Goal: Check status: Check status

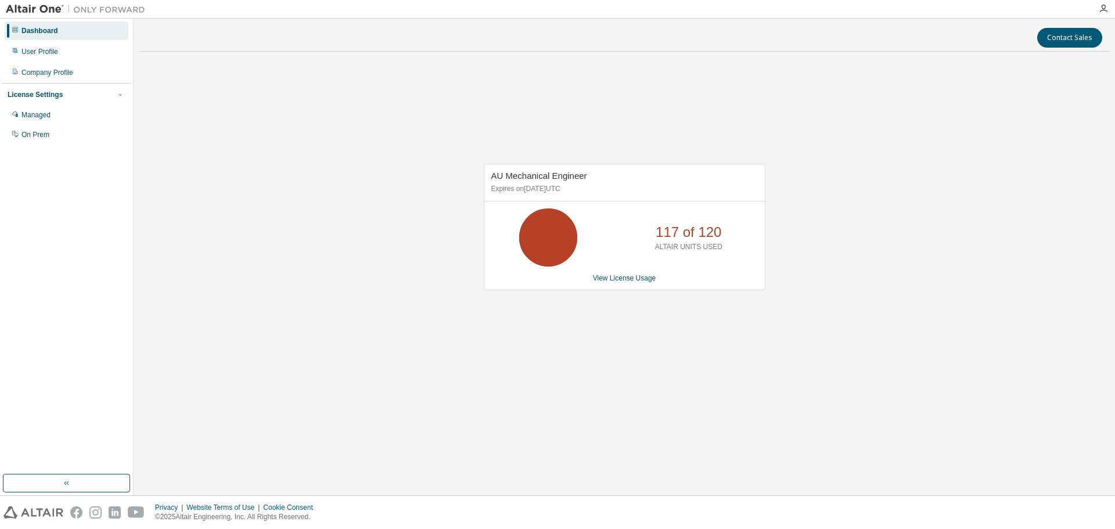
click at [623, 283] on div "AU Mechanical Engineer Expires on [DATE] UTC 117 of 120 ALTAIR UNITS USED View …" at bounding box center [625, 227] width 282 height 127
click at [649, 280] on link "View License Usage" at bounding box center [624, 278] width 63 height 8
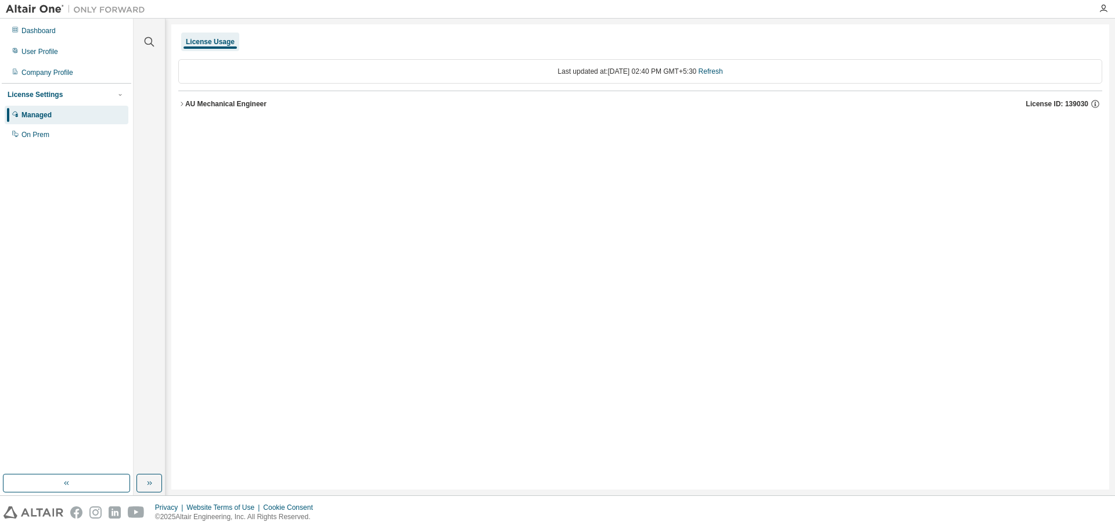
click at [181, 102] on icon "button" at bounding box center [182, 104] width 2 height 4
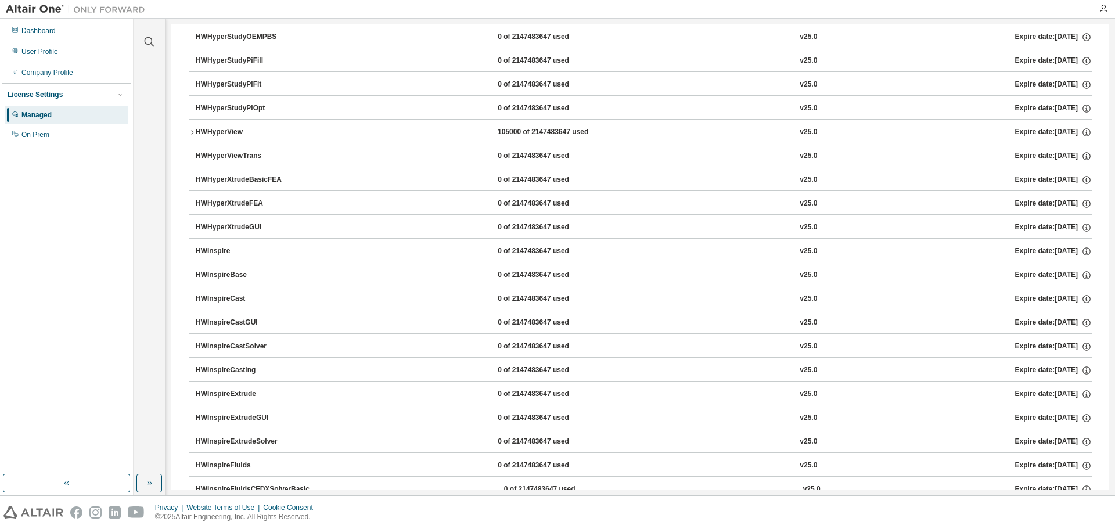
scroll to position [2033, 0]
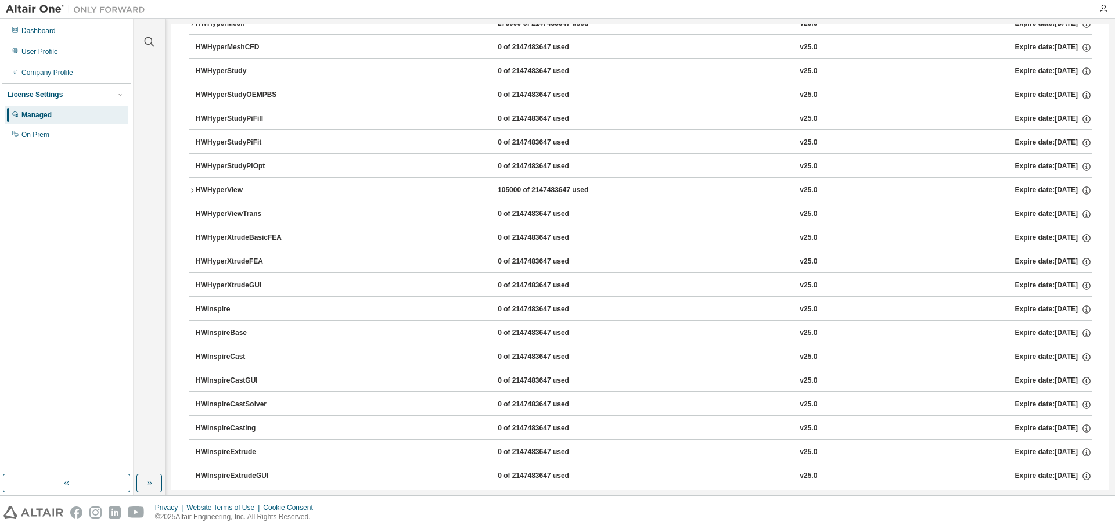
click at [192, 189] on icon "button" at bounding box center [192, 190] width 2 height 4
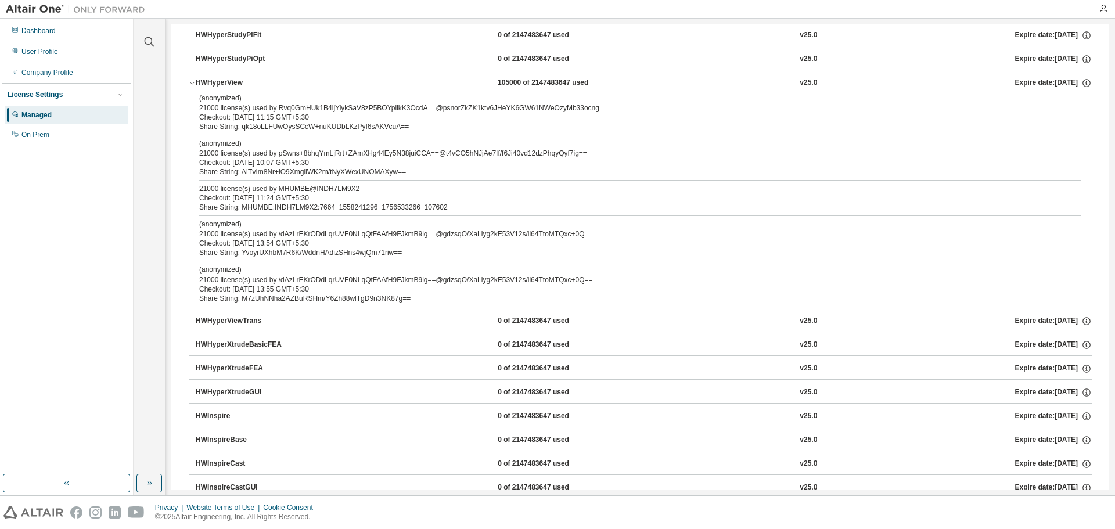
scroll to position [2149, 0]
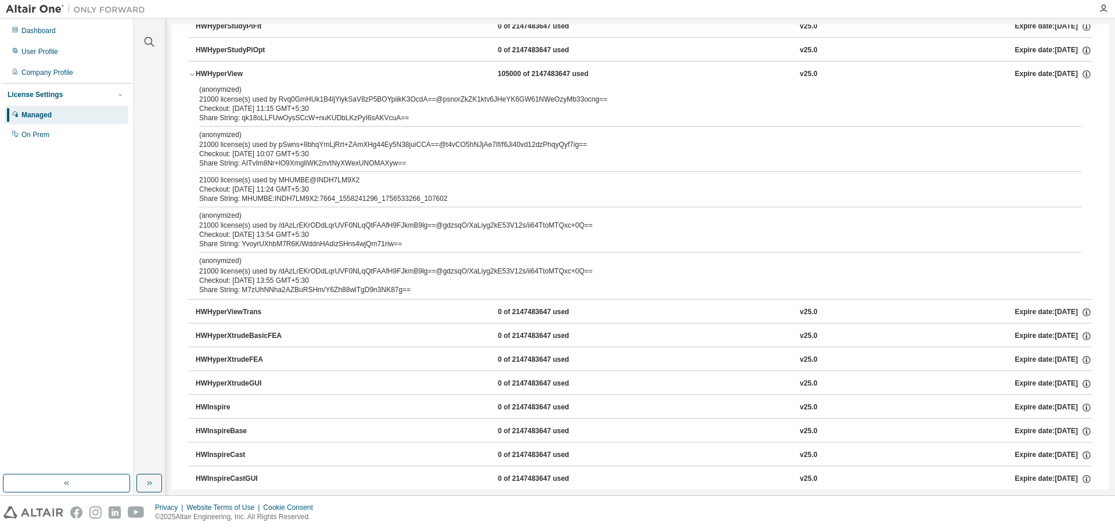
click at [195, 75] on icon "button" at bounding box center [192, 74] width 7 height 7
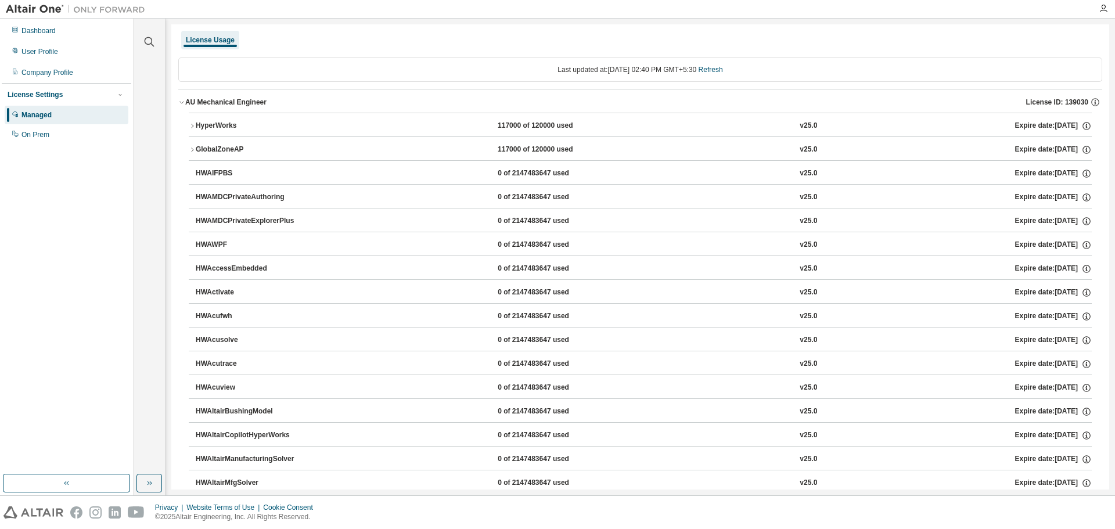
scroll to position [0, 0]
click at [195, 128] on icon "button" at bounding box center [192, 127] width 7 height 7
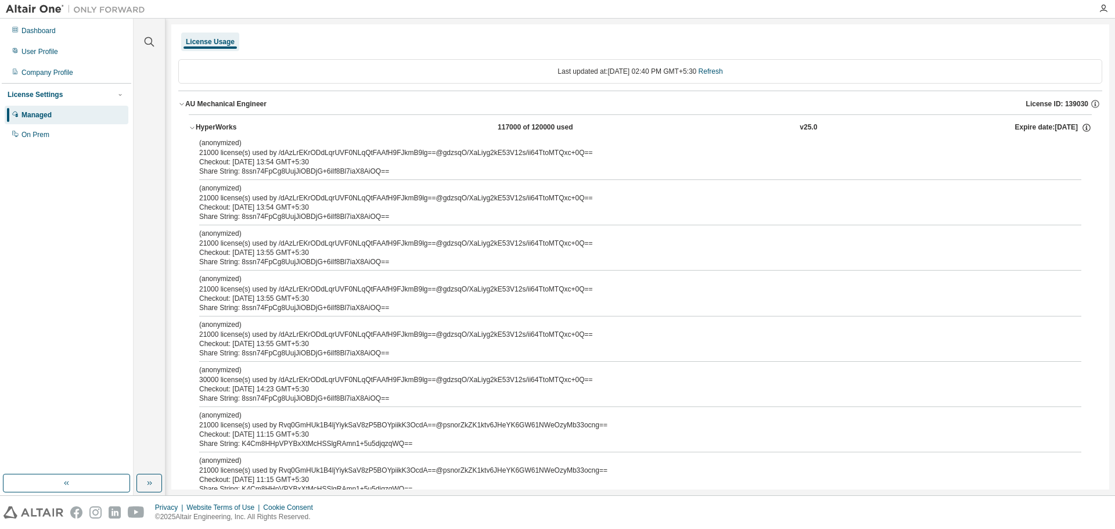
click at [194, 122] on button "HyperWorks 117000 of 120000 used v25.0 Expire date: [DATE]" at bounding box center [640, 128] width 903 height 26
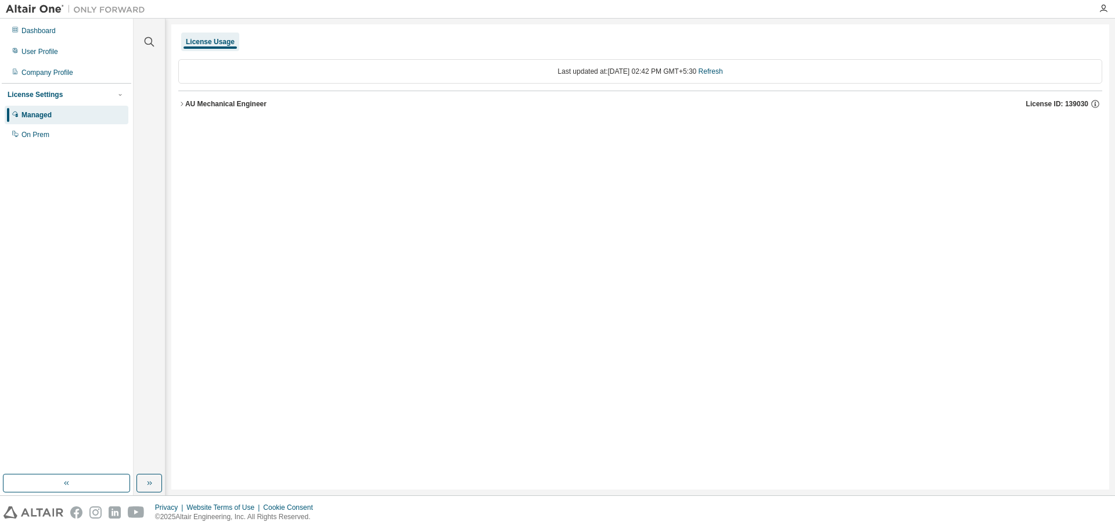
click at [184, 105] on icon "button" at bounding box center [181, 103] width 7 height 7
click at [217, 98] on button "AU Mechanical Engineer License ID: 139030" at bounding box center [640, 104] width 924 height 26
click at [196, 106] on div "AU Mechanical Engineer" at bounding box center [225, 103] width 81 height 9
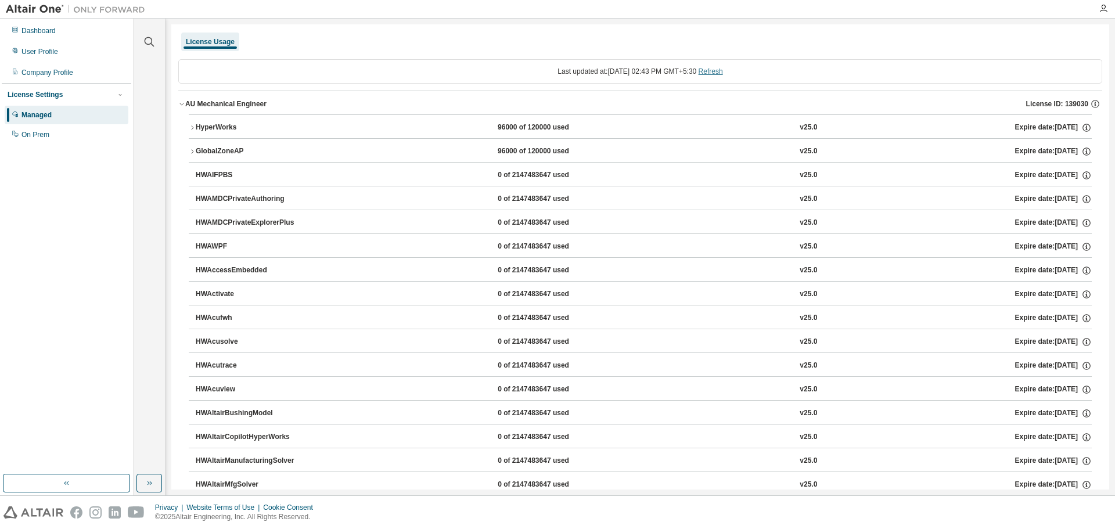
click at [718, 71] on link "Refresh" at bounding box center [711, 71] width 24 height 8
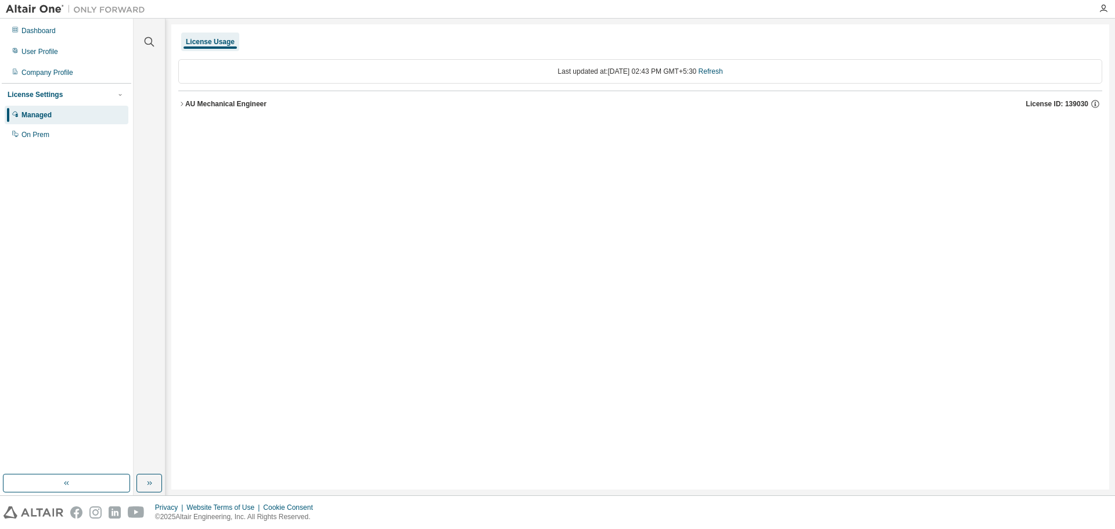
click at [194, 105] on div "AU Mechanical Engineer" at bounding box center [225, 103] width 81 height 9
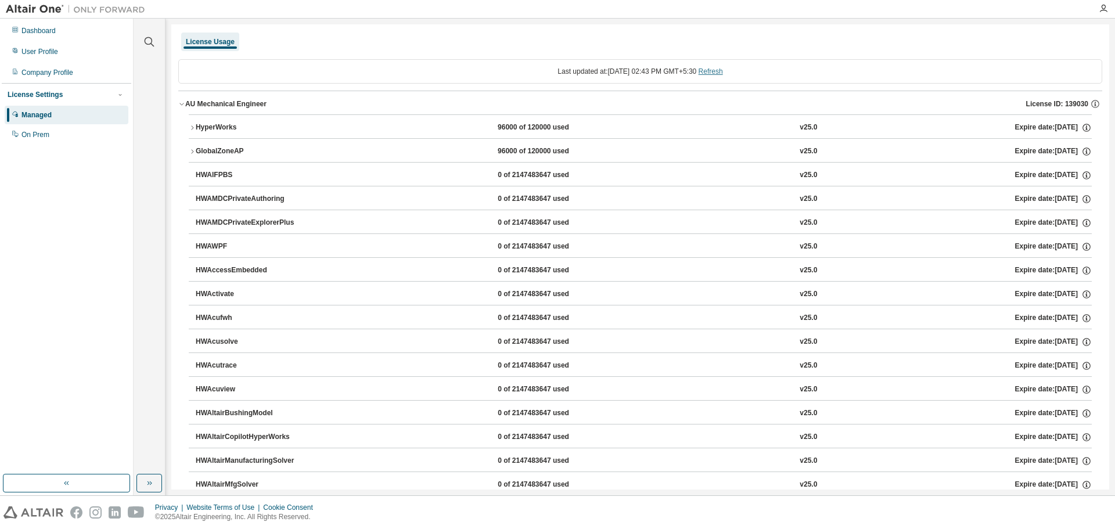
click at [723, 69] on link "Refresh" at bounding box center [711, 71] width 24 height 8
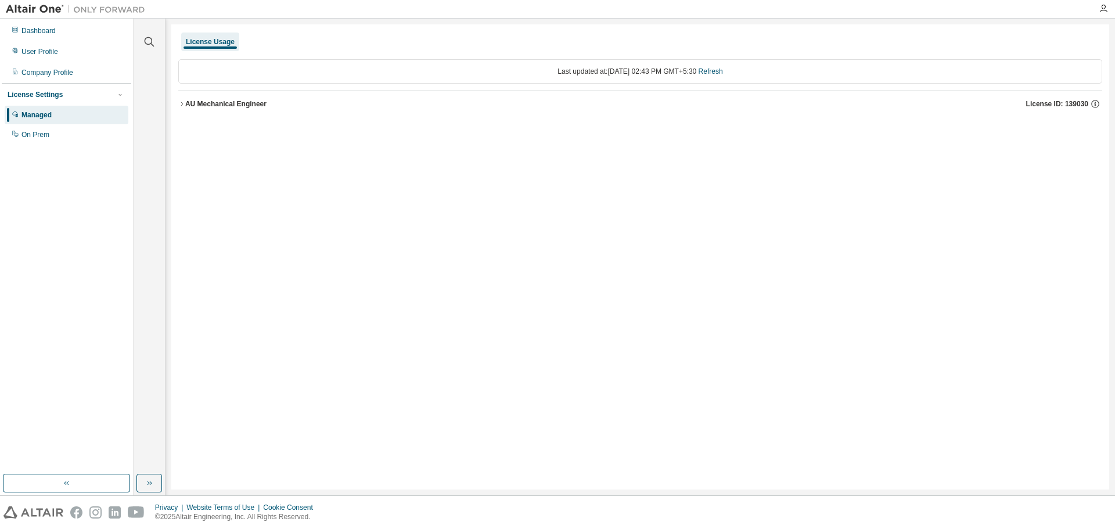
click at [182, 103] on icon "button" at bounding box center [182, 104] width 2 height 4
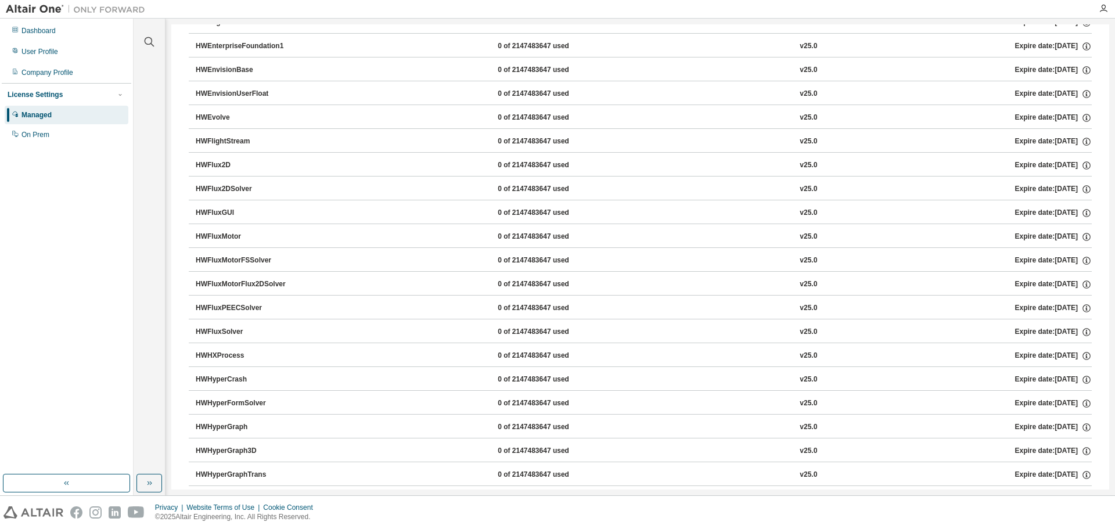
scroll to position [1859, 0]
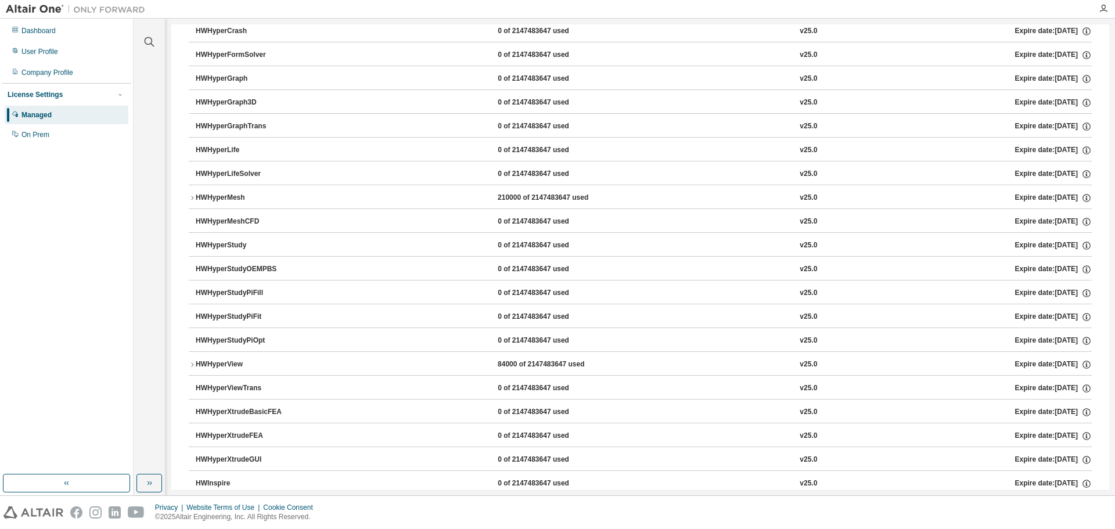
click at [235, 362] on div "HWHyperView" at bounding box center [248, 365] width 105 height 10
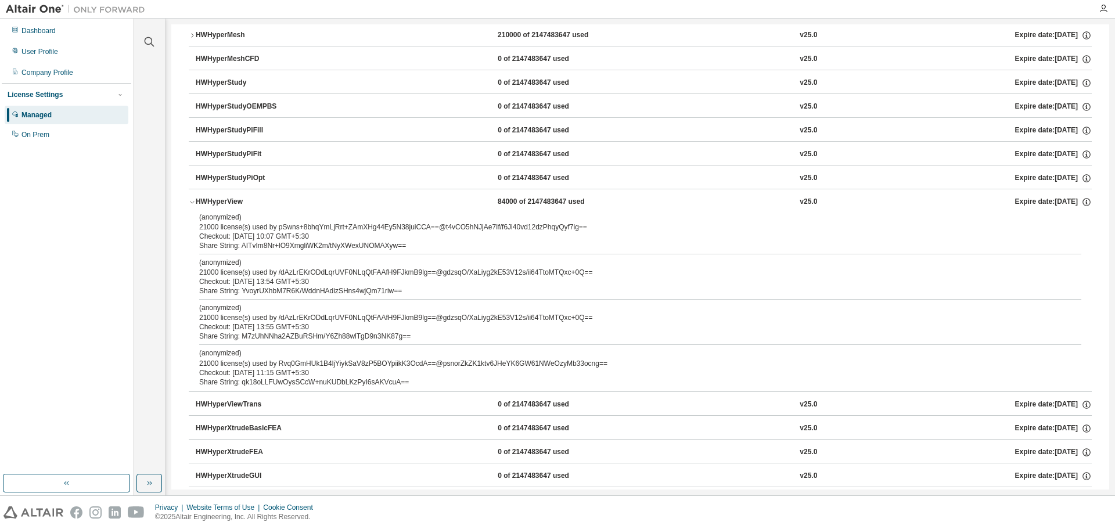
scroll to position [2091, 0]
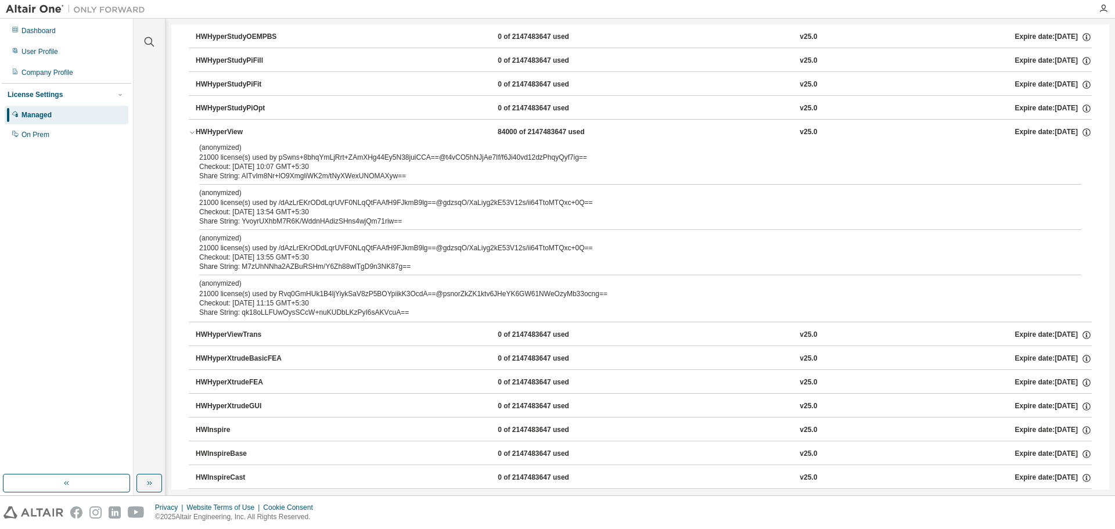
click at [226, 132] on div "HWHyperView" at bounding box center [248, 132] width 105 height 10
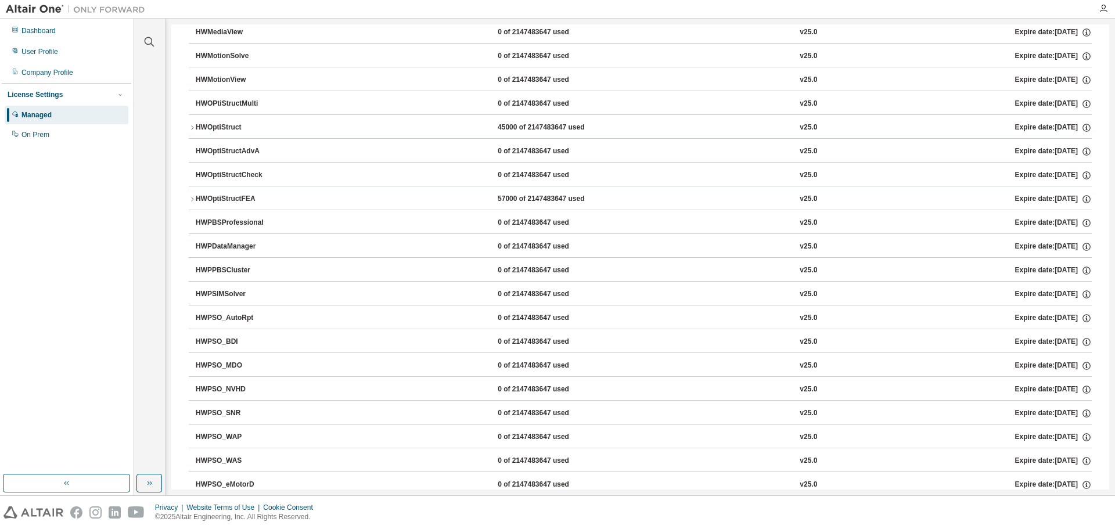
scroll to position [3543, 0]
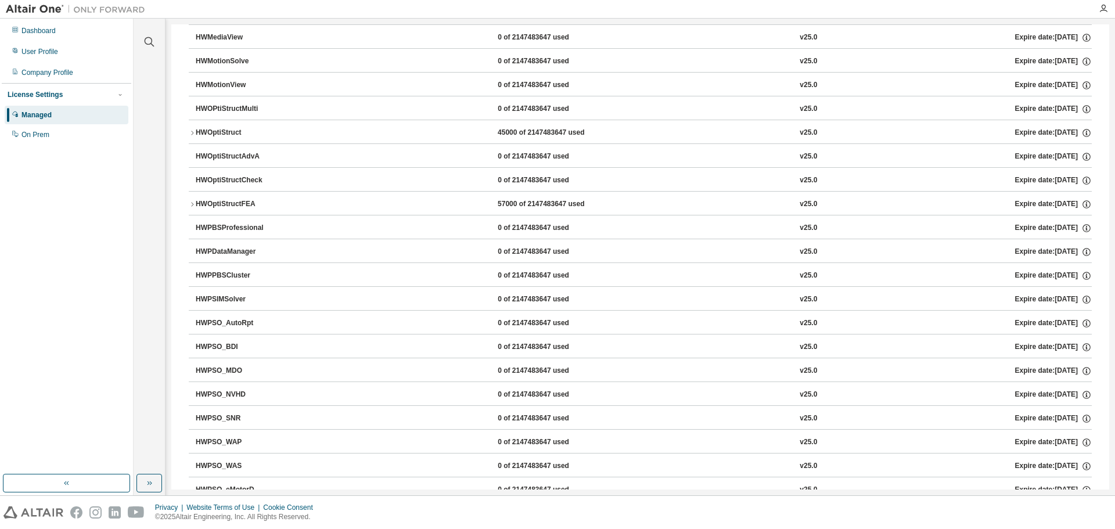
click at [243, 201] on div "HWOptiStructFEA" at bounding box center [248, 204] width 105 height 10
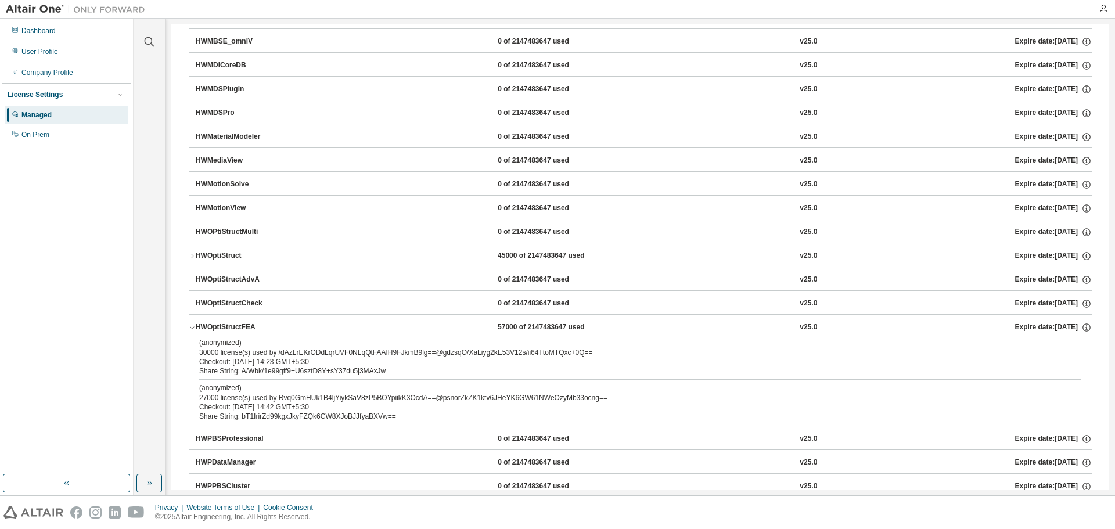
scroll to position [3252, 0]
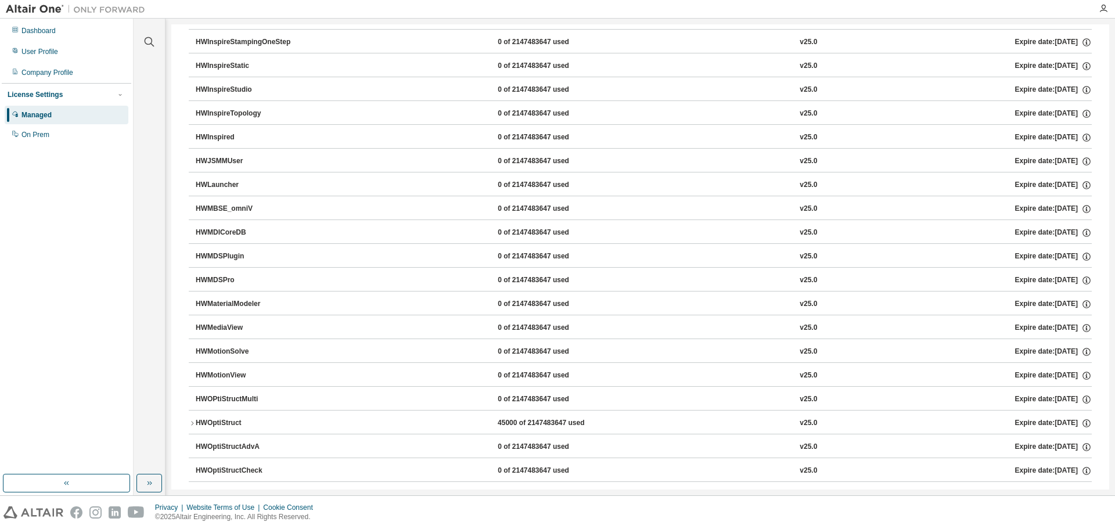
click at [734, 528] on div "Privacy Website Terms of Use Cookie Consent © 2025 Altair Engineering, Inc. All…" at bounding box center [557, 512] width 1115 height 33
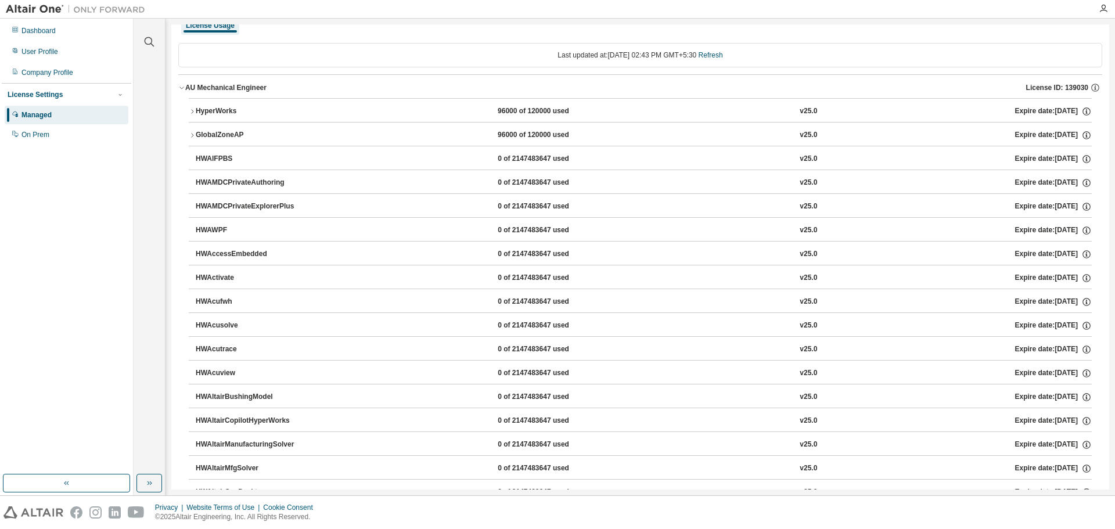
scroll to position [0, 0]
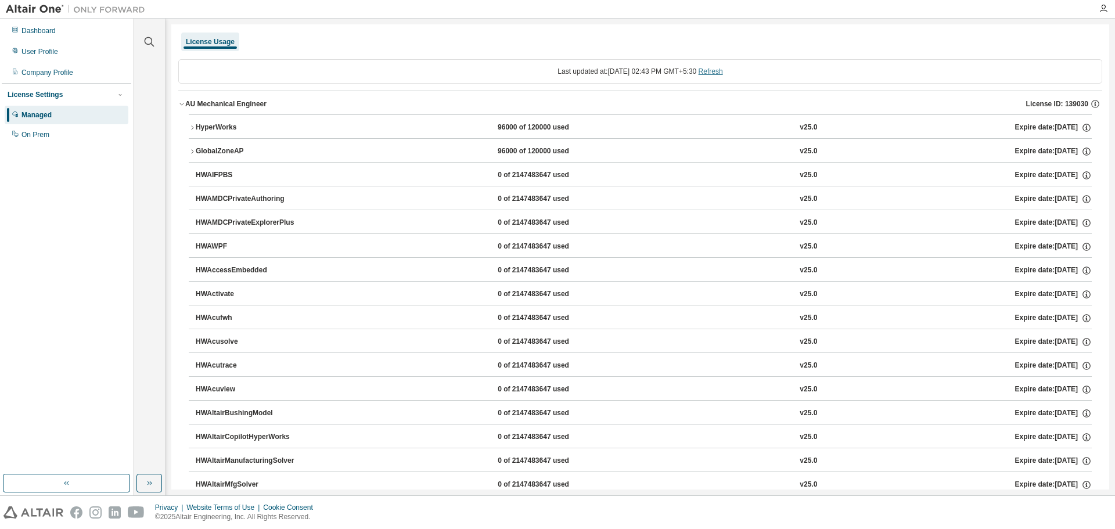
click at [720, 70] on link "Refresh" at bounding box center [711, 71] width 24 height 8
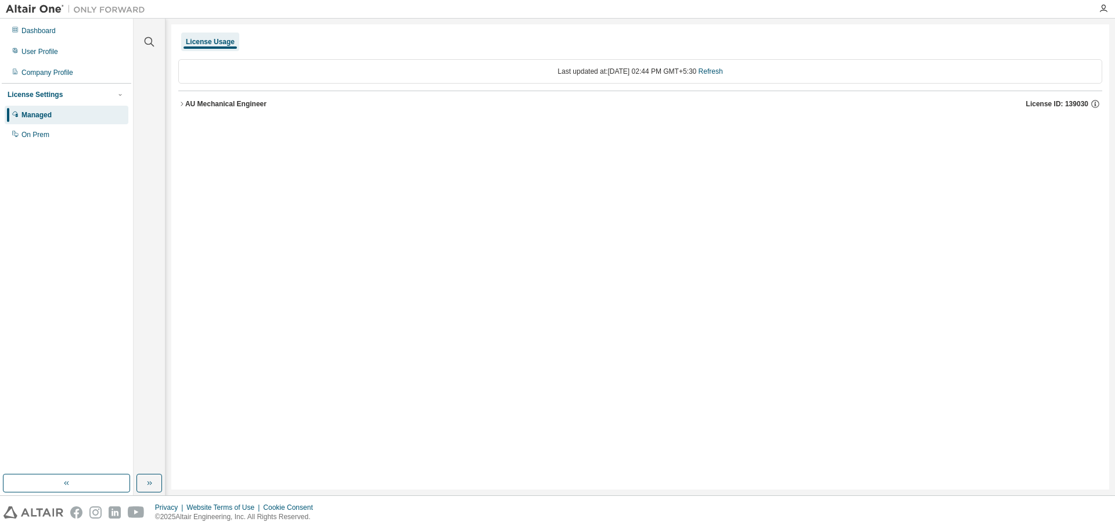
click at [230, 107] on div "AU Mechanical Engineer" at bounding box center [225, 103] width 81 height 9
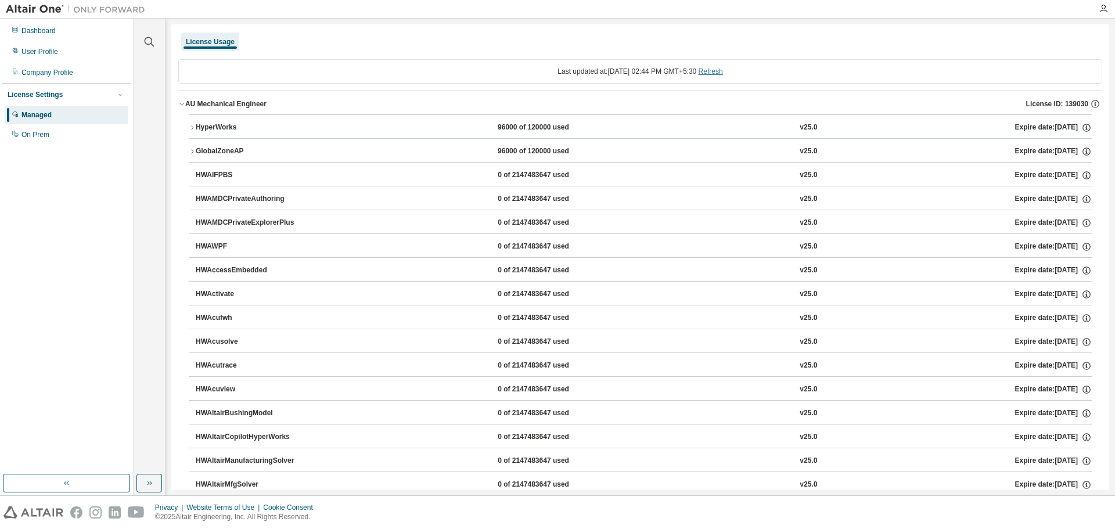
click at [718, 73] on link "Refresh" at bounding box center [711, 71] width 24 height 8
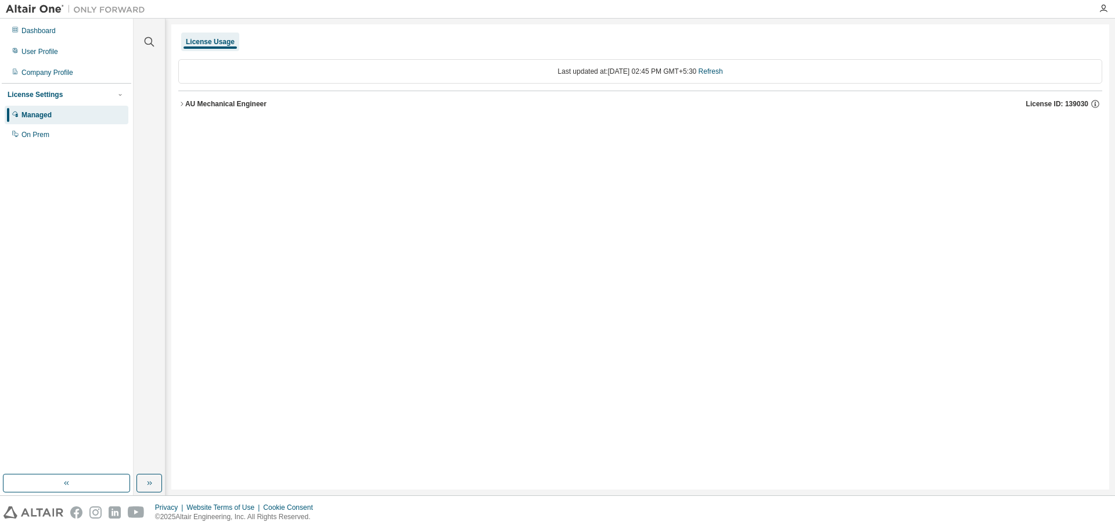
click at [217, 109] on div "AU Mechanical Engineer License ID: 139030" at bounding box center [643, 104] width 917 height 10
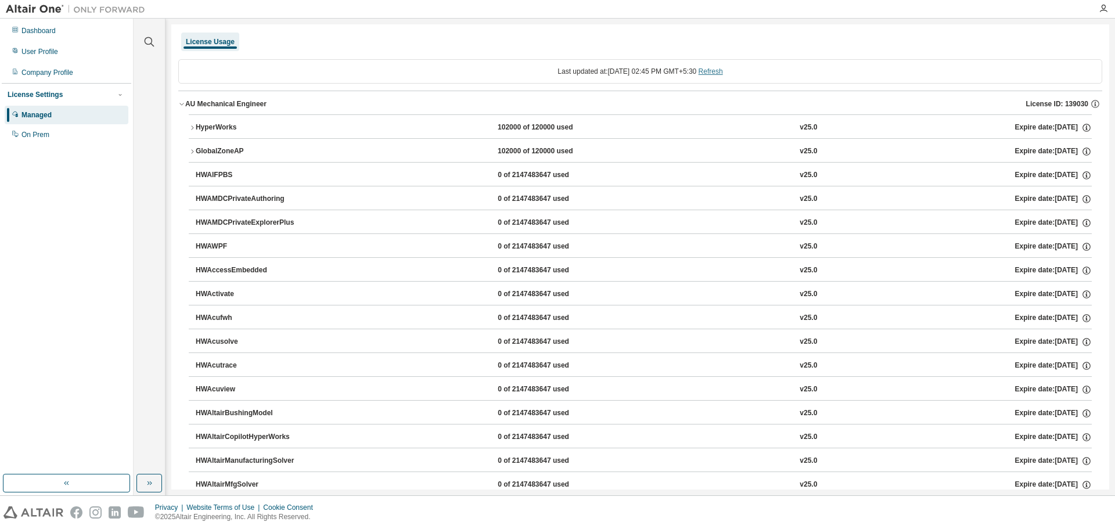
click at [718, 73] on link "Refresh" at bounding box center [711, 71] width 24 height 8
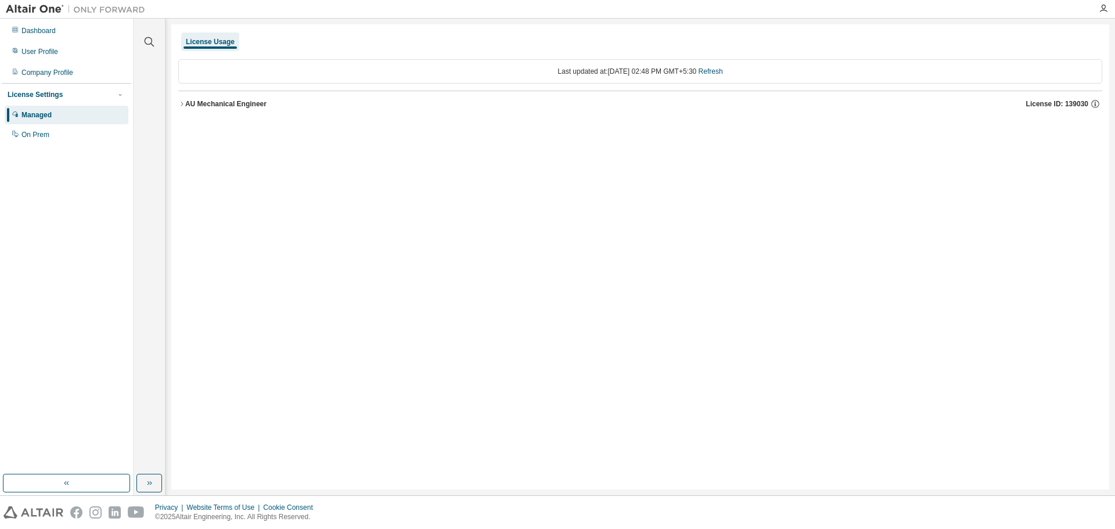
click at [229, 109] on button "AU Mechanical Engineer License ID: 139030" at bounding box center [640, 104] width 924 height 26
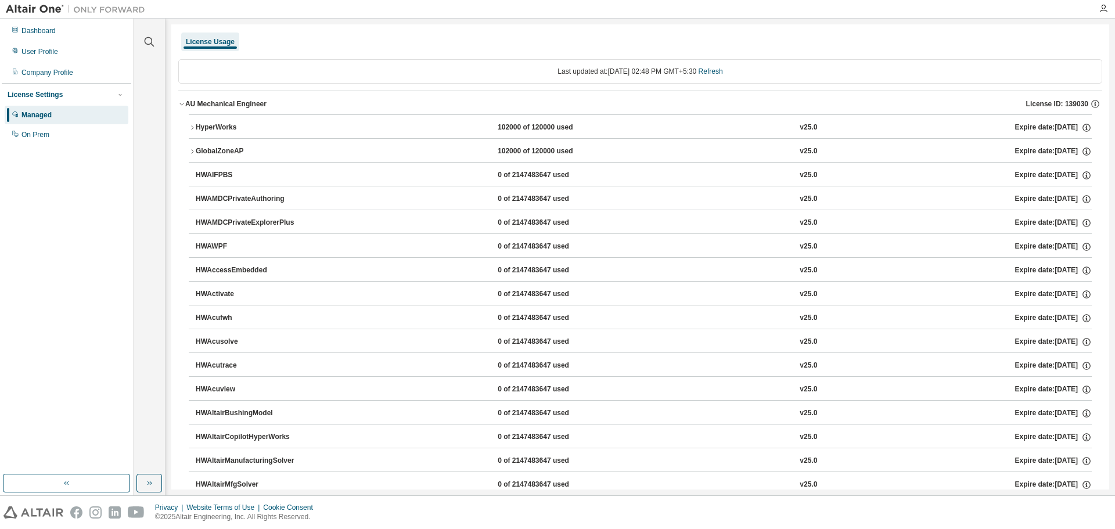
click at [215, 102] on div "AU Mechanical Engineer" at bounding box center [225, 103] width 81 height 9
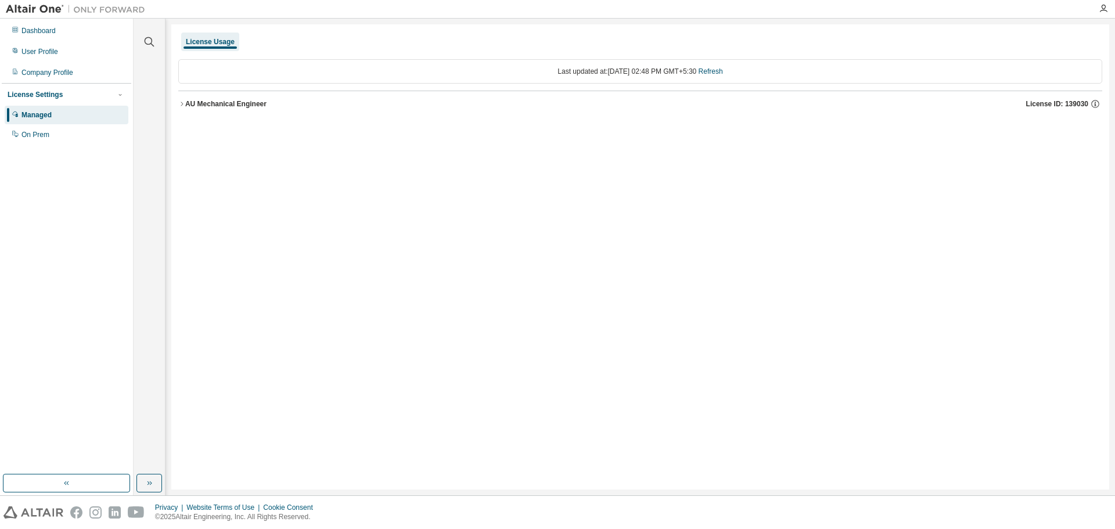
click at [215, 102] on div "AU Mechanical Engineer" at bounding box center [225, 103] width 81 height 9
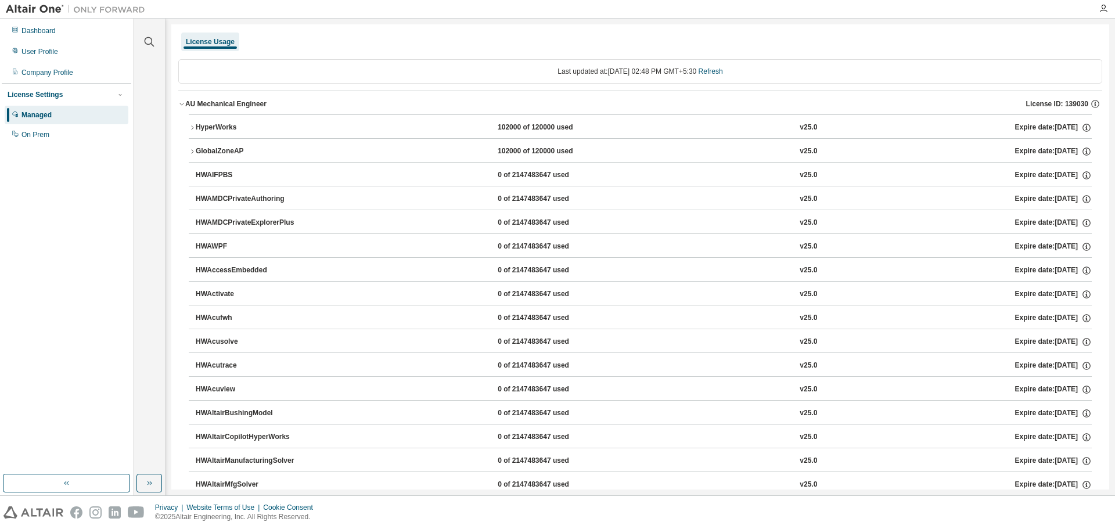
click at [196, 104] on div "AU Mechanical Engineer" at bounding box center [225, 103] width 81 height 9
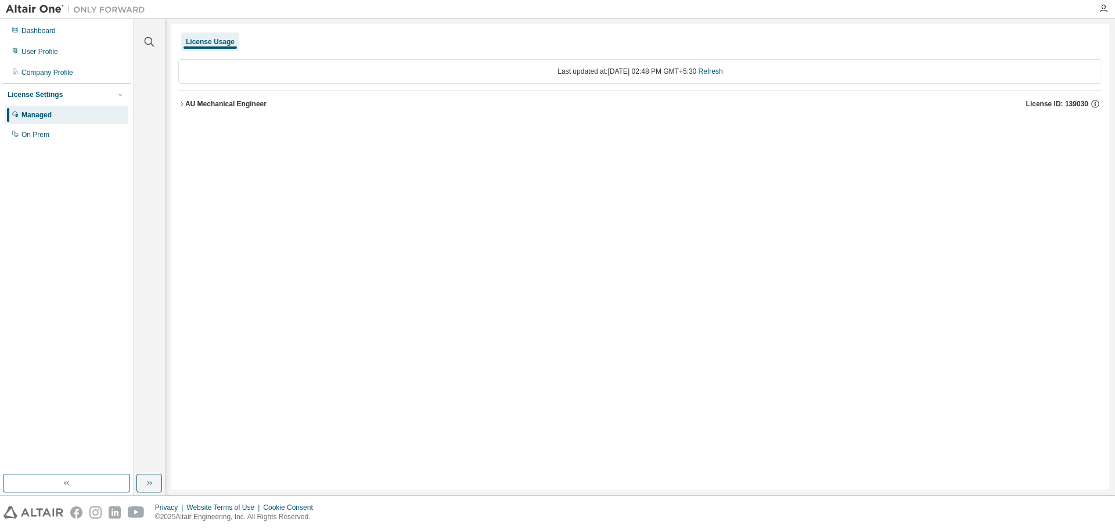
click at [209, 103] on div "AU Mechanical Engineer" at bounding box center [225, 103] width 81 height 9
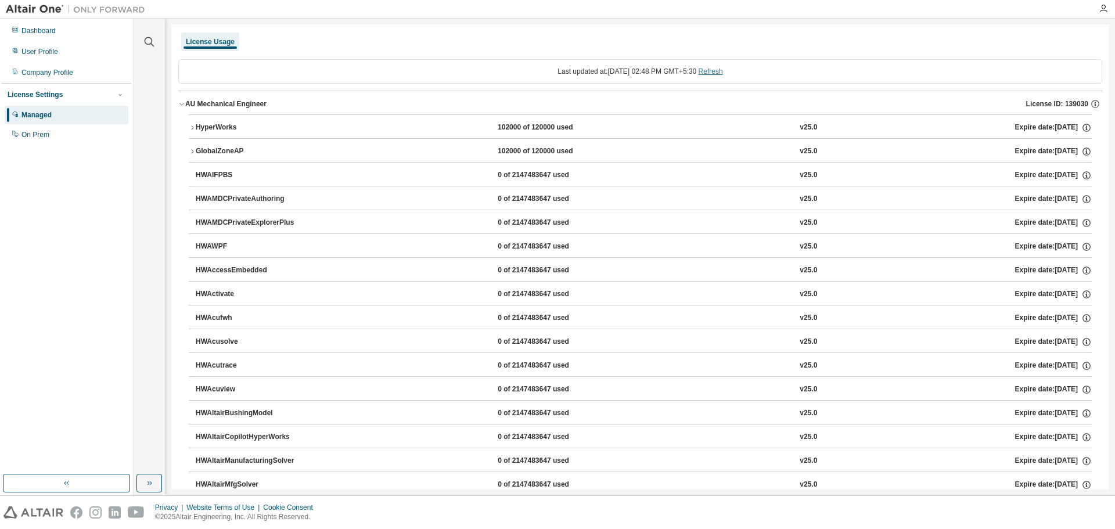
click at [721, 69] on link "Refresh" at bounding box center [711, 71] width 24 height 8
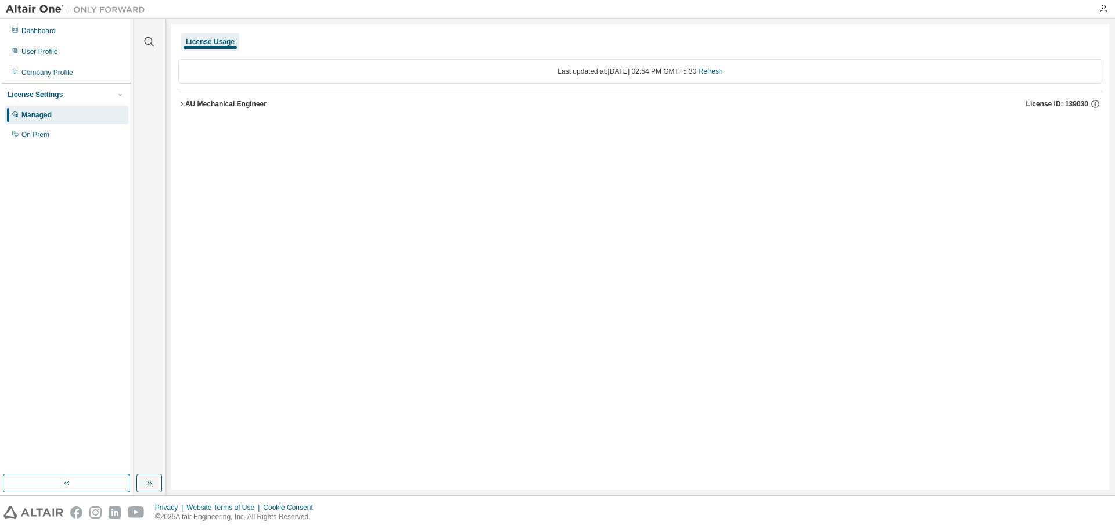
click at [243, 110] on button "AU Mechanical Engineer License ID: 139030" at bounding box center [640, 104] width 924 height 26
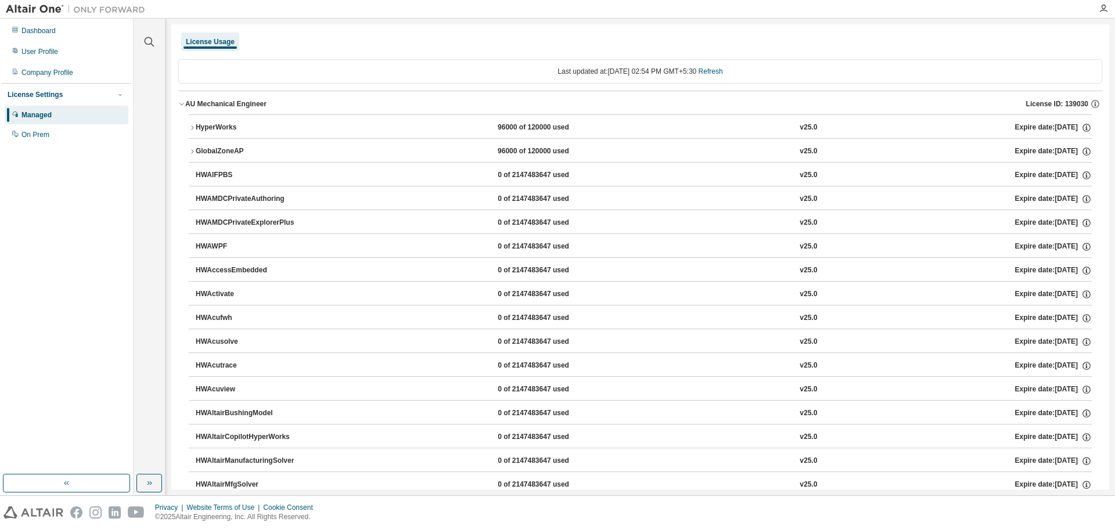
click at [243, 108] on div "AU Mechanical Engineer" at bounding box center [225, 103] width 81 height 9
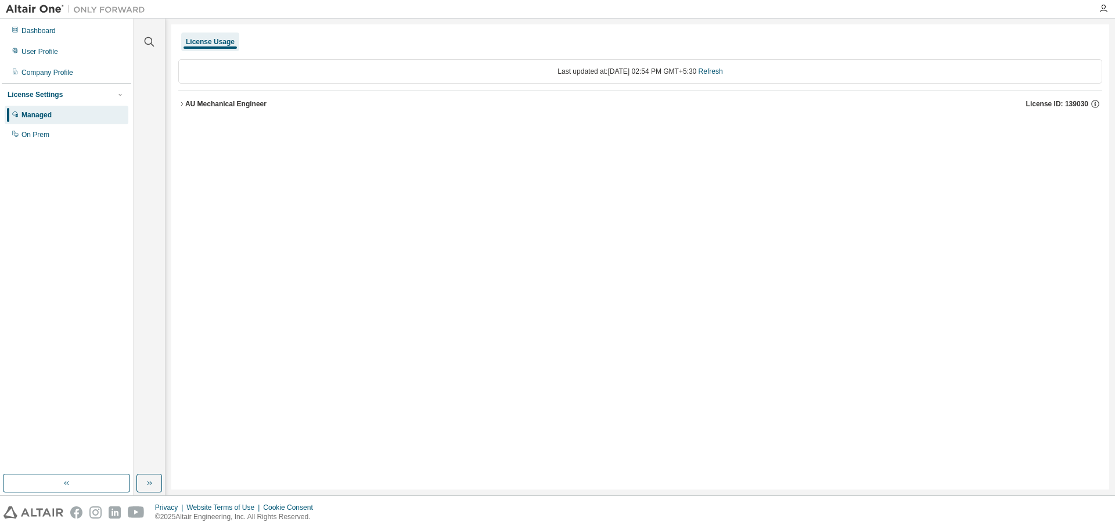
click at [243, 108] on div "AU Mechanical Engineer" at bounding box center [225, 103] width 81 height 9
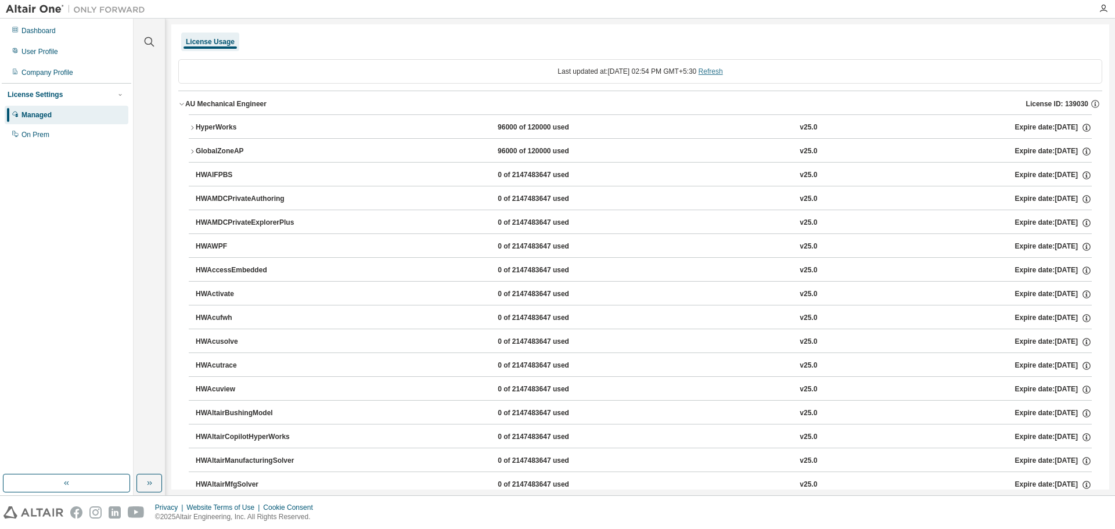
click at [712, 70] on link "Refresh" at bounding box center [711, 71] width 24 height 8
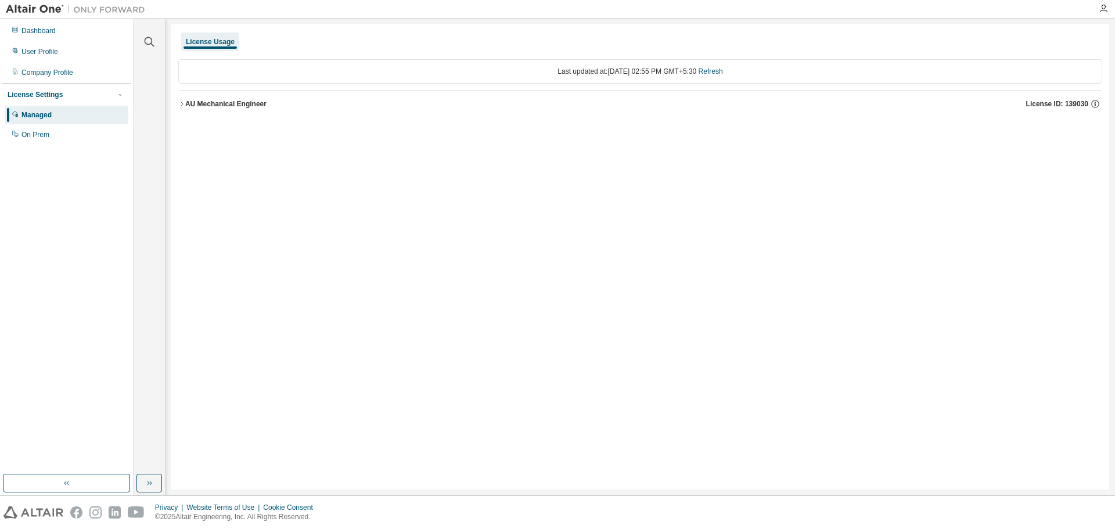
click at [214, 109] on div "AU Mechanical Engineer License ID: 139030" at bounding box center [643, 104] width 917 height 10
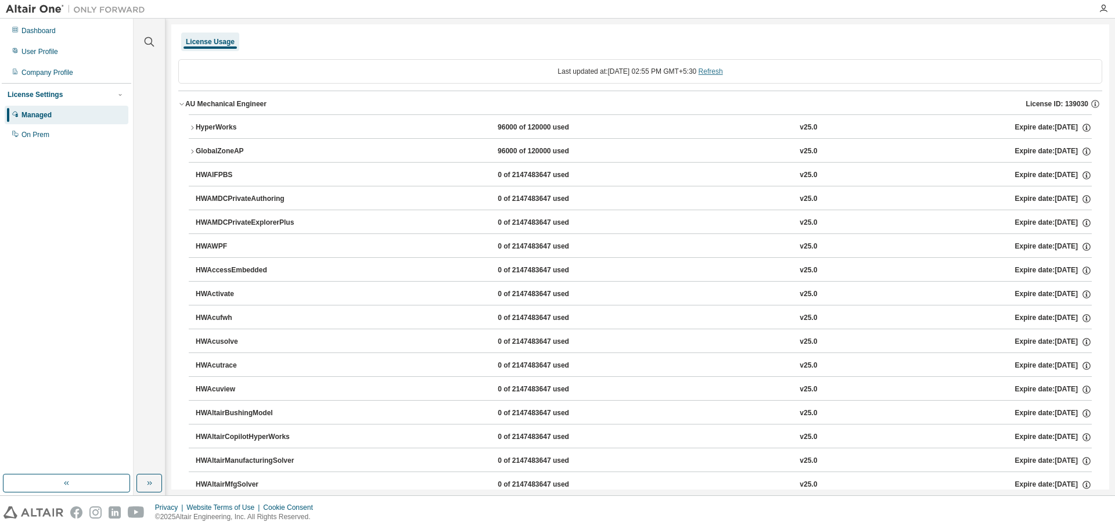
click at [713, 74] on link "Refresh" at bounding box center [711, 71] width 24 height 8
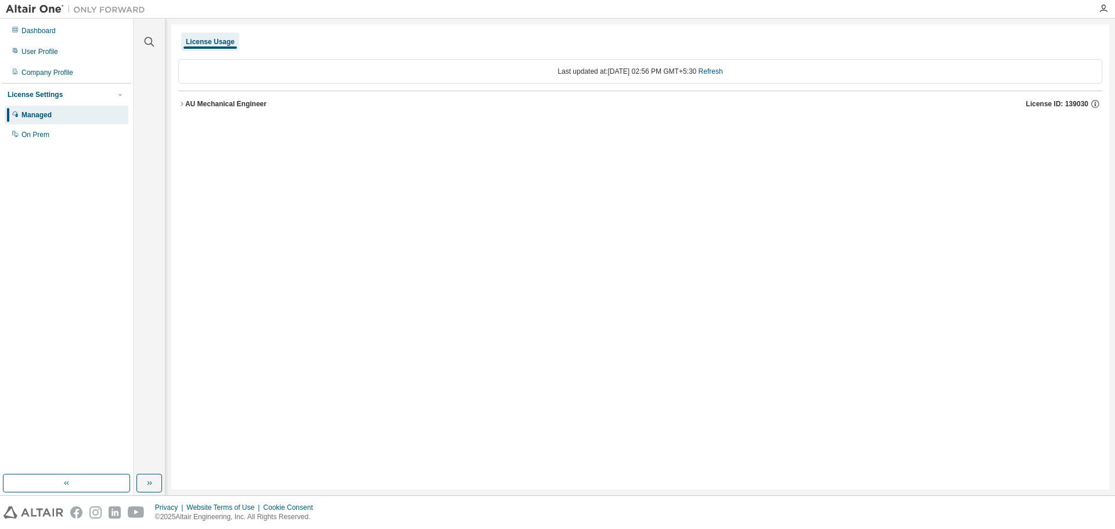
click at [214, 110] on button "AU Mechanical Engineer License ID: 139030" at bounding box center [640, 104] width 924 height 26
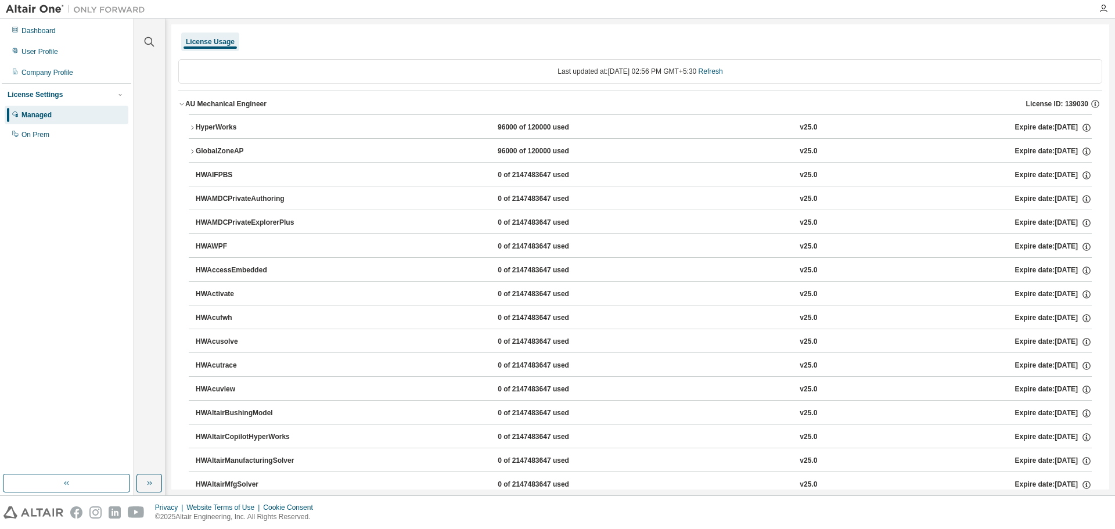
click at [214, 106] on div "AU Mechanical Engineer" at bounding box center [225, 103] width 81 height 9
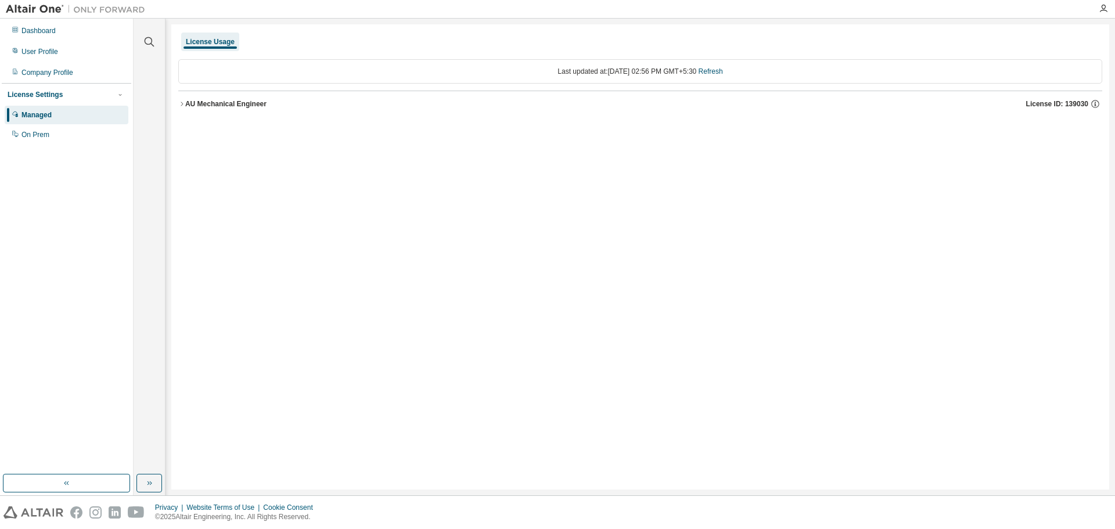
click at [214, 106] on div "AU Mechanical Engineer" at bounding box center [225, 103] width 81 height 9
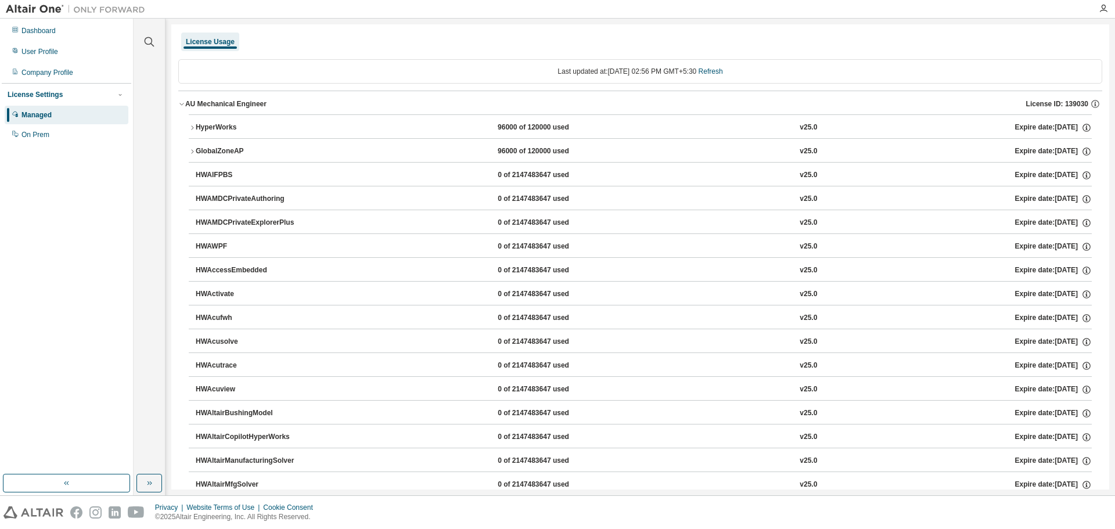
click at [215, 134] on button "HyperWorks 96000 of 120000 used v25.0 Expire date: 2025-12-31" at bounding box center [640, 128] width 903 height 26
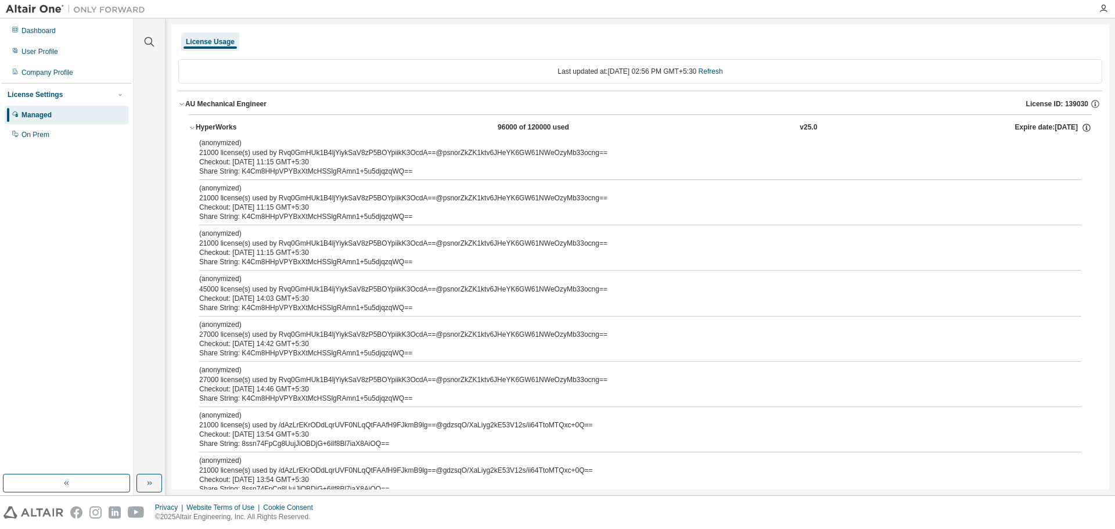
drag, startPoint x: 227, startPoint y: 127, endPoint x: 223, endPoint y: 154, distance: 27.5
click at [225, 127] on div "HyperWorks" at bounding box center [248, 128] width 105 height 10
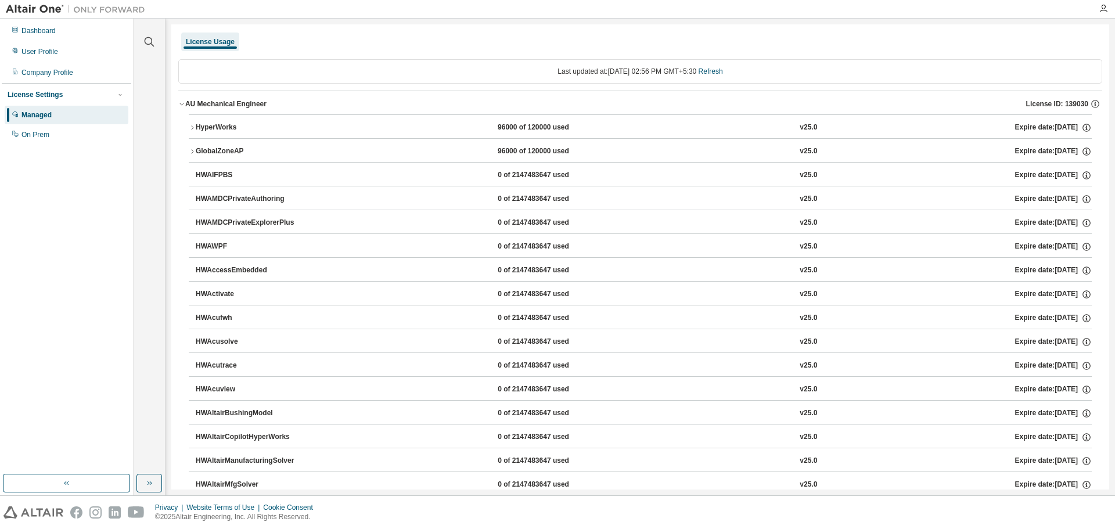
click at [222, 159] on button "GlobalZoneAP 96000 of 120000 used v25.0 Expire date: 2025-12-31" at bounding box center [640, 152] width 903 height 26
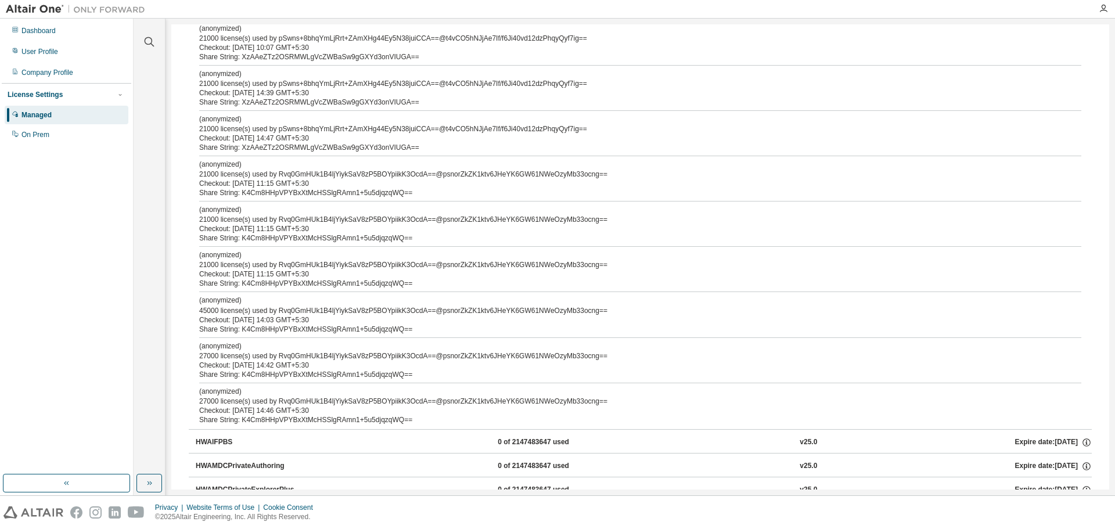
scroll to position [639, 0]
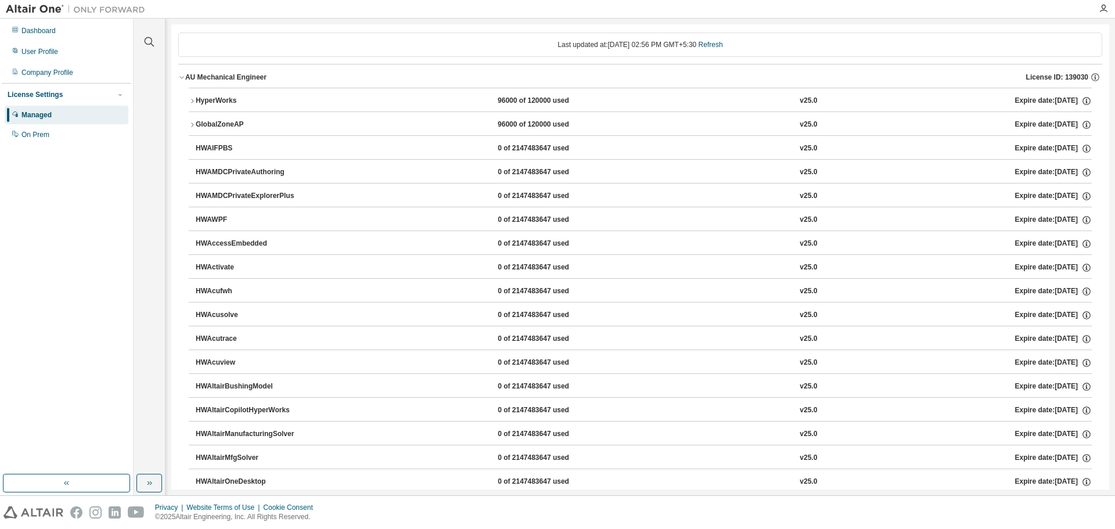
scroll to position [0, 0]
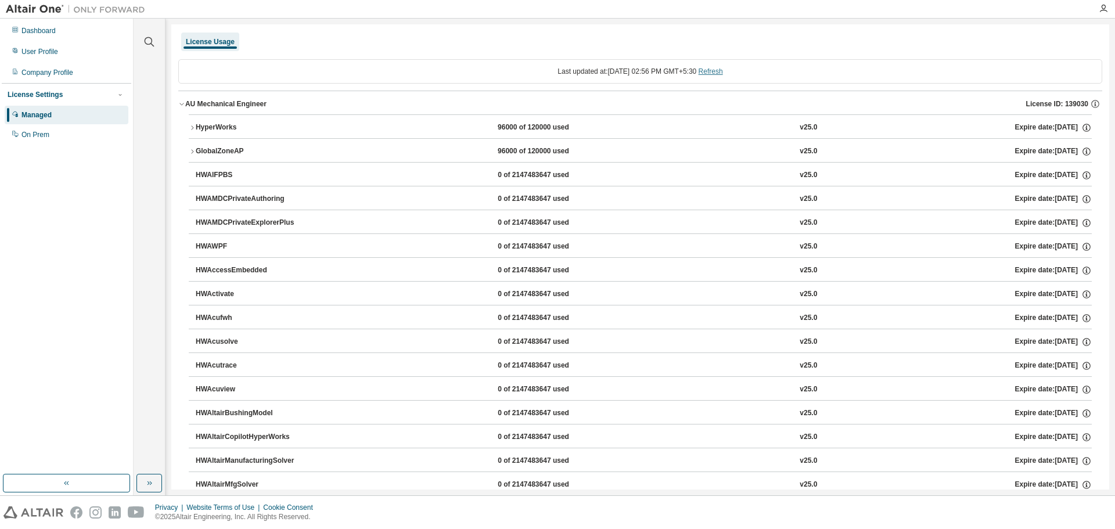
click at [711, 72] on link "Refresh" at bounding box center [711, 71] width 24 height 8
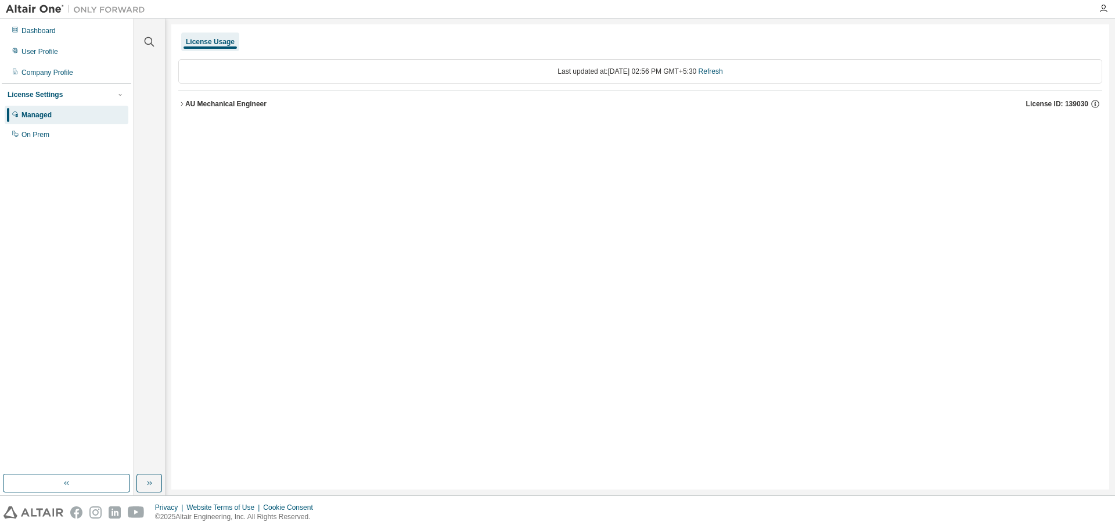
click at [195, 105] on div "AU Mechanical Engineer" at bounding box center [225, 103] width 81 height 9
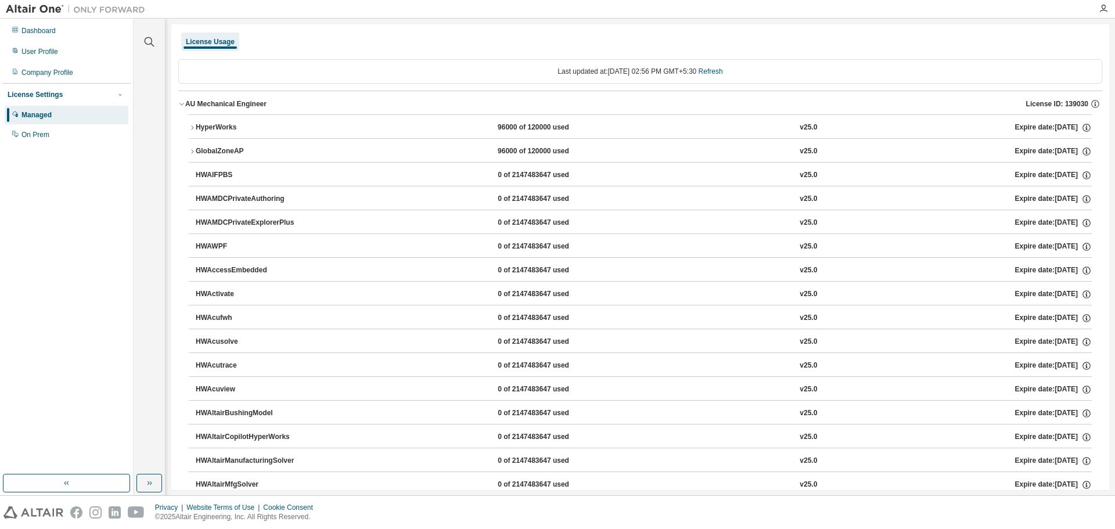
click at [200, 105] on div "AU Mechanical Engineer" at bounding box center [225, 103] width 81 height 9
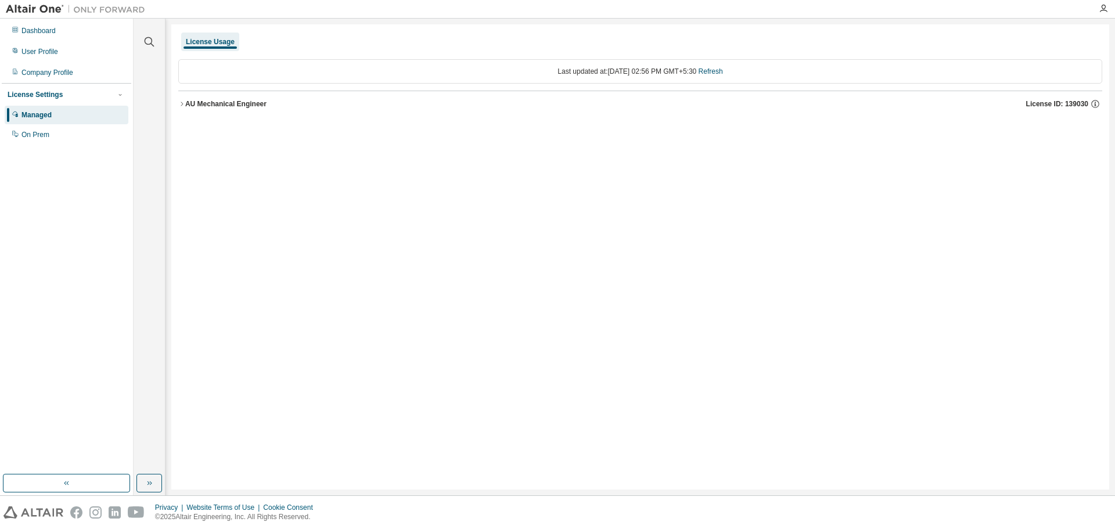
click at [200, 105] on div "AU Mechanical Engineer" at bounding box center [225, 103] width 81 height 9
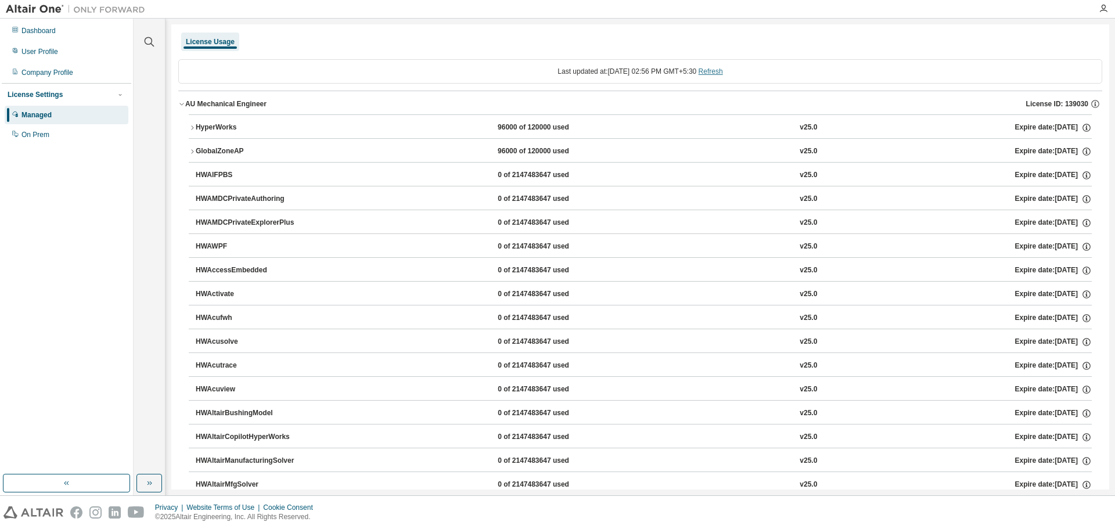
click at [718, 67] on link "Refresh" at bounding box center [711, 71] width 24 height 8
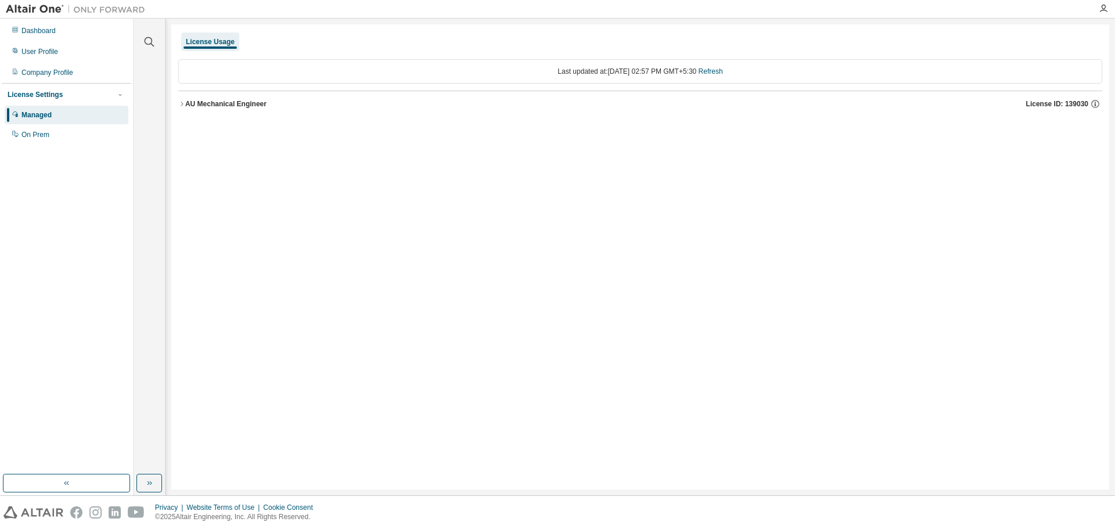
click at [219, 106] on div "AU Mechanical Engineer" at bounding box center [225, 103] width 81 height 9
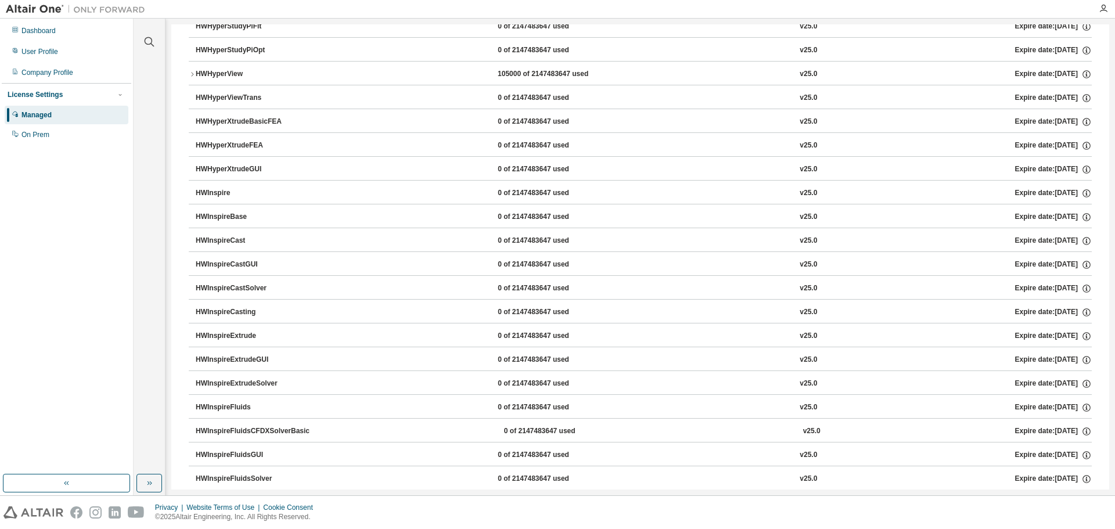
scroll to position [1975, 0]
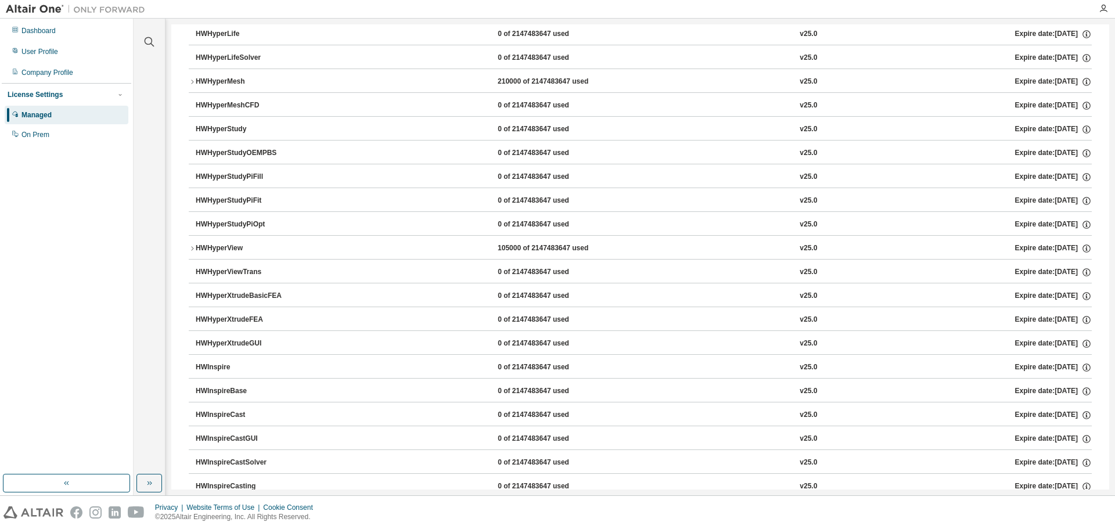
click at [229, 242] on button "HWHyperView 105000 of 2147483647 used v25.0 Expire date: [DATE]" at bounding box center [640, 249] width 903 height 26
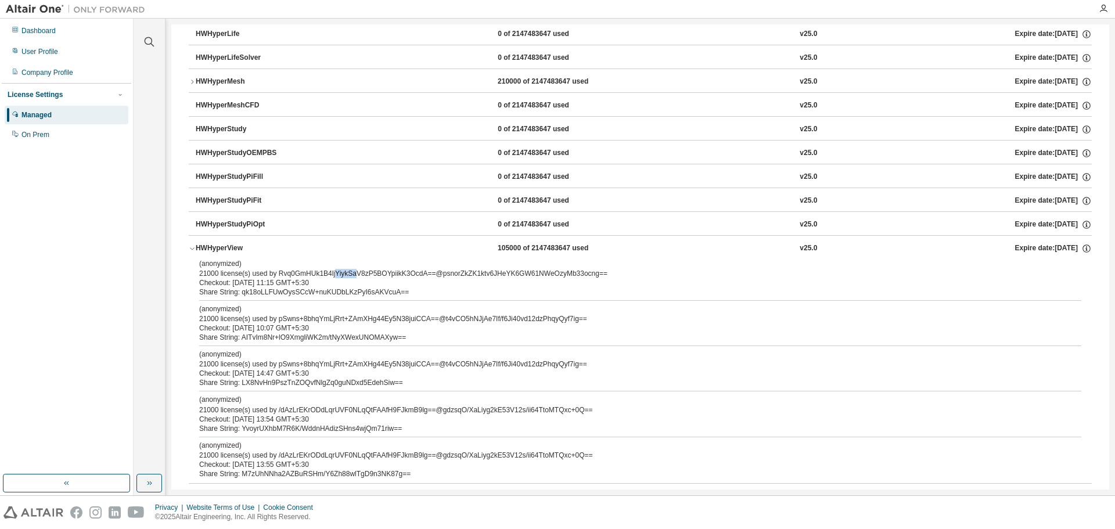
drag, startPoint x: 329, startPoint y: 271, endPoint x: 348, endPoint y: 271, distance: 19.2
click at [348, 271] on div "(anonymized) 21000 license(s) used by Rvq0GmHUk1B4ljYiykSaV8zP5BOYpiikK3OcdA==@…" at bounding box center [626, 268] width 854 height 19
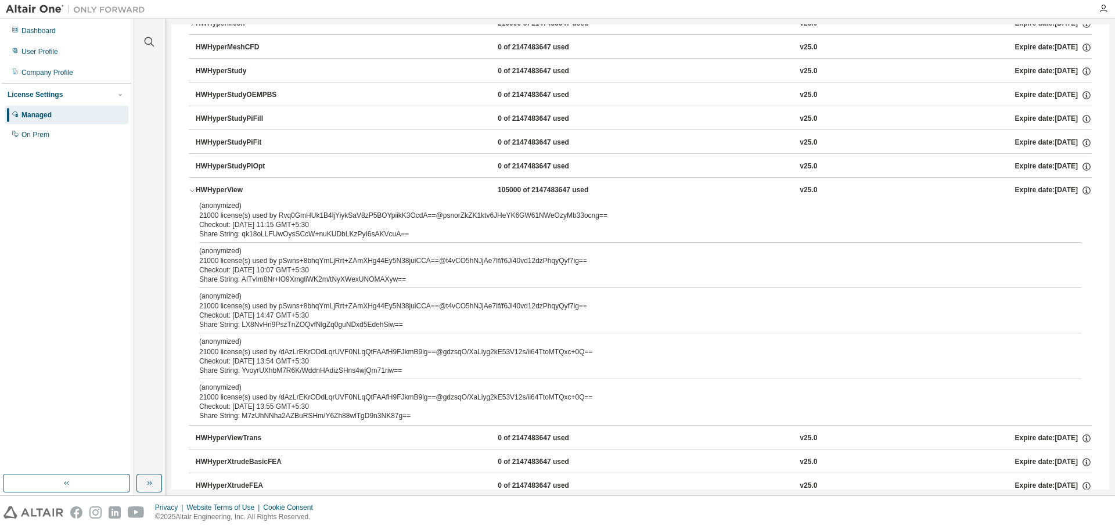
click at [250, 353] on div "(anonymized) 21000 license(s) used by /dAzLrEKrODdLqrUVF0NLqQtFAAfH9FJkmB9lg==@…" at bounding box center [626, 346] width 854 height 19
click at [247, 391] on p "(anonymized)" at bounding box center [626, 388] width 854 height 10
click at [232, 191] on div "HWHyperView" at bounding box center [248, 190] width 105 height 10
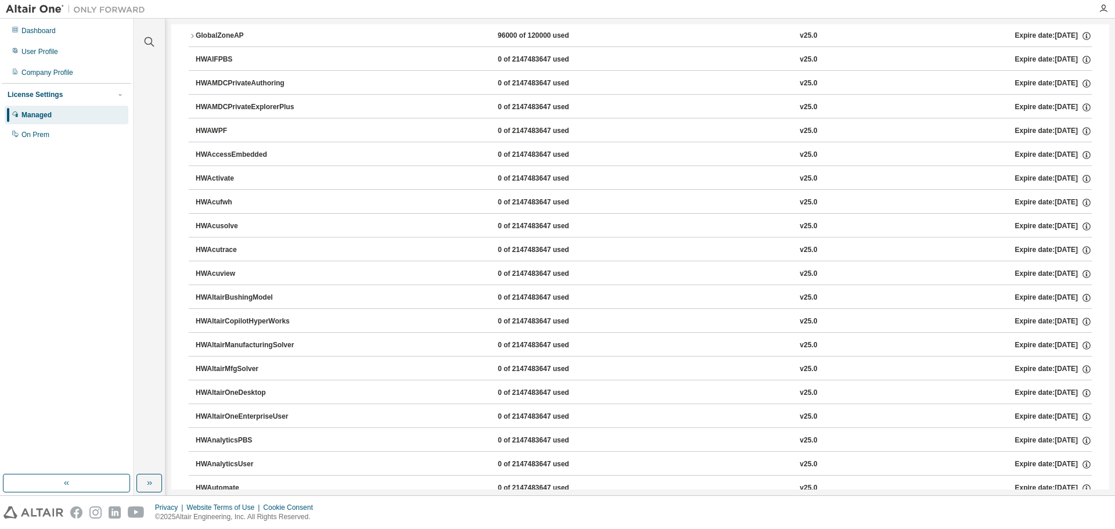
scroll to position [0, 0]
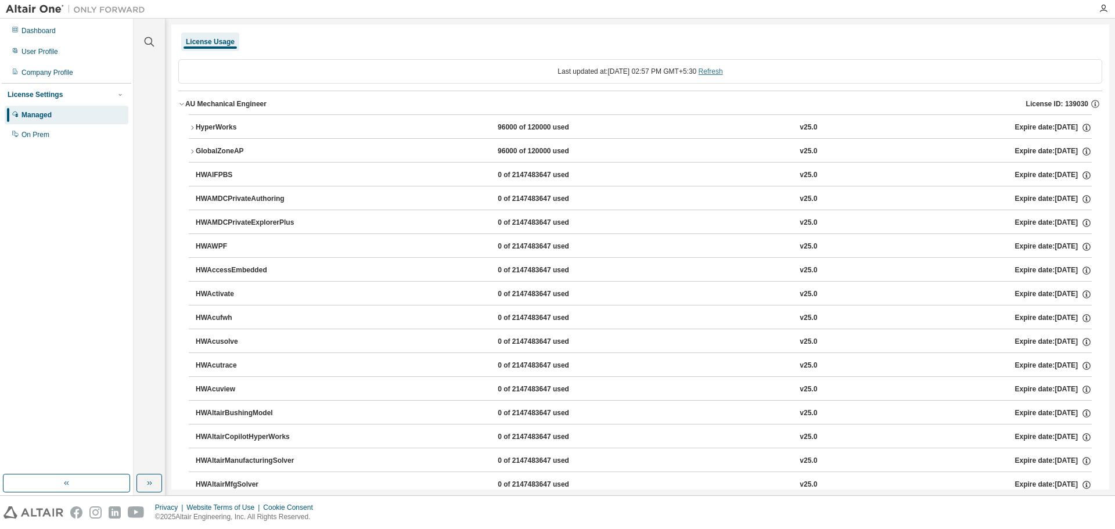
click at [723, 74] on link "Refresh" at bounding box center [711, 71] width 24 height 8
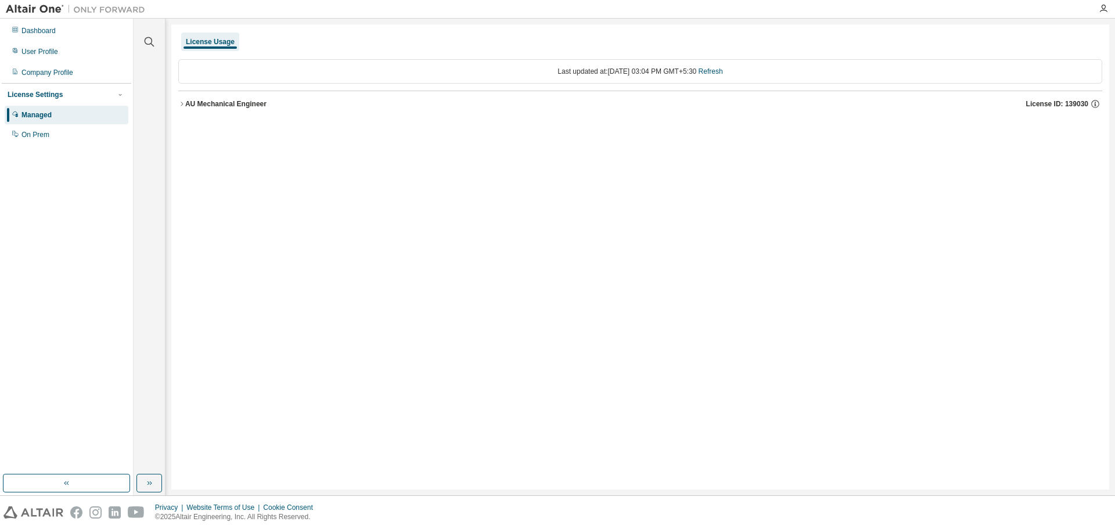
click at [196, 99] on div "AU Mechanical Engineer" at bounding box center [225, 103] width 81 height 9
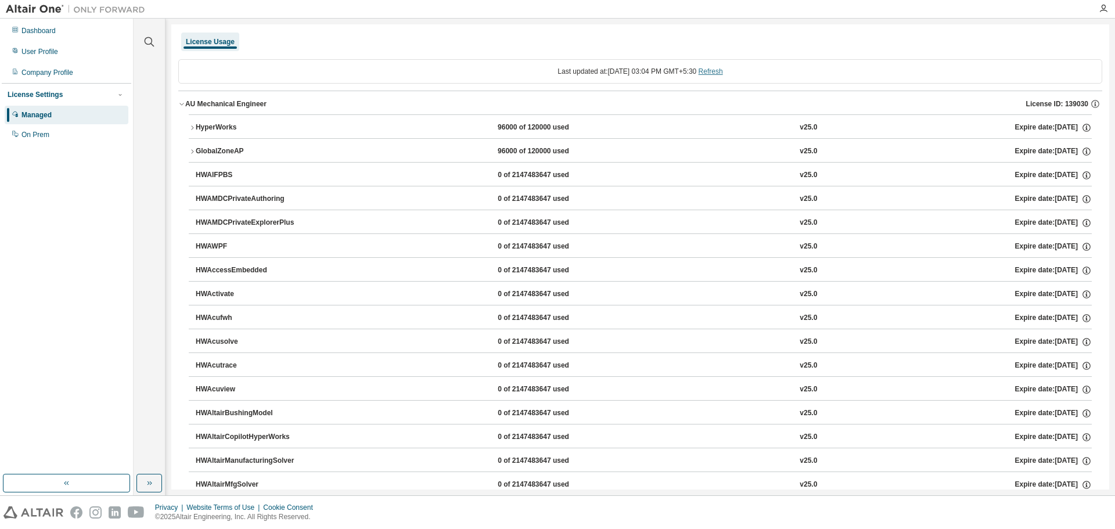
click at [716, 73] on link "Refresh" at bounding box center [711, 71] width 24 height 8
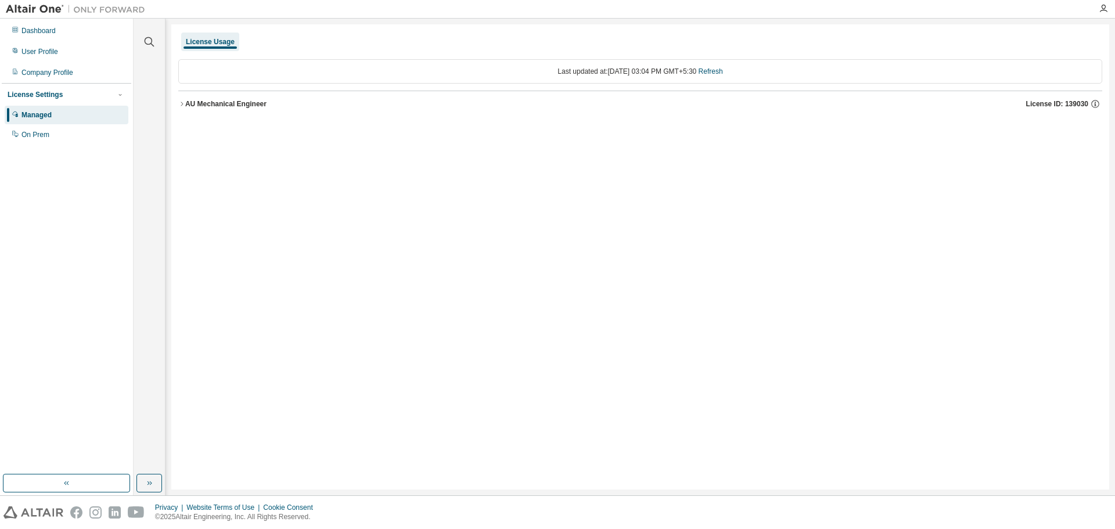
drag, startPoint x: 256, startPoint y: 110, endPoint x: 248, endPoint y: 105, distance: 9.2
click at [254, 109] on button "AU Mechanical Engineer License ID: 139030" at bounding box center [640, 104] width 924 height 26
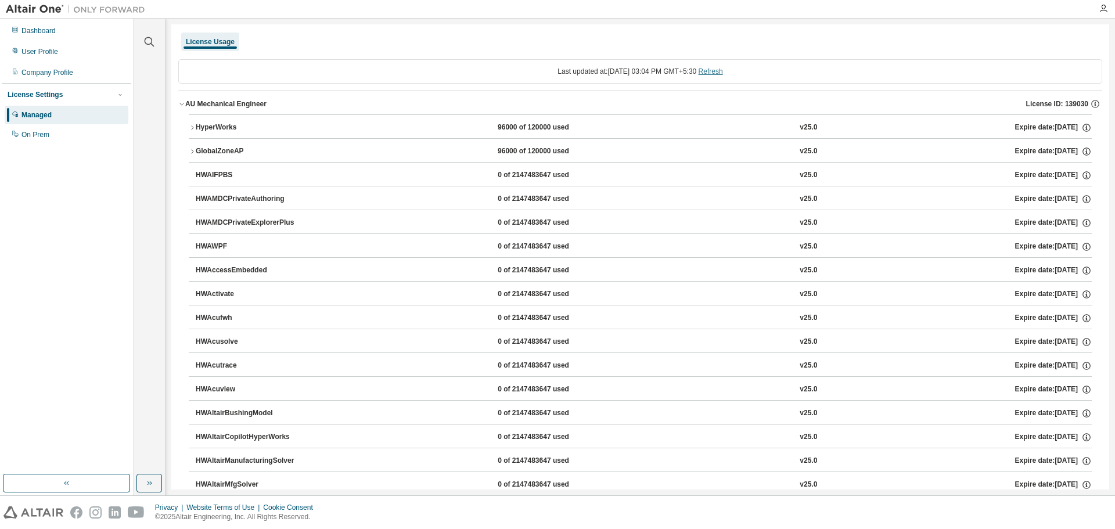
click at [708, 70] on link "Refresh" at bounding box center [711, 71] width 24 height 8
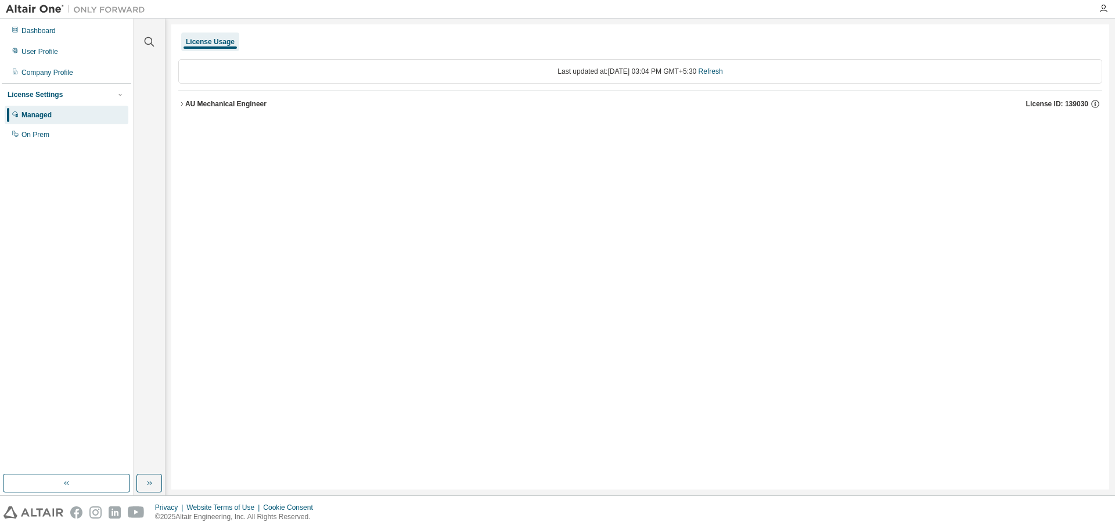
click at [195, 107] on div "AU Mechanical Engineer" at bounding box center [225, 103] width 81 height 9
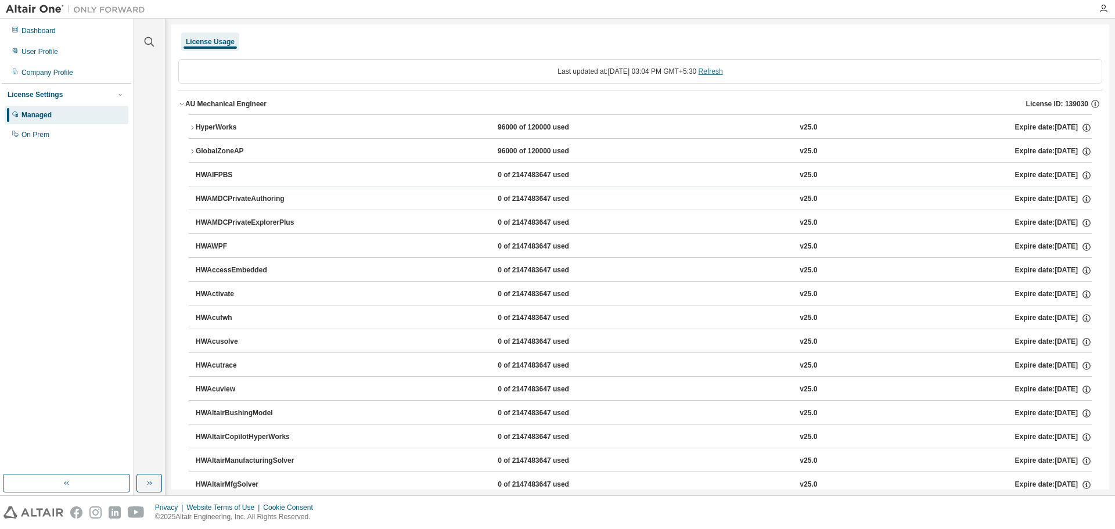
click at [721, 71] on link "Refresh" at bounding box center [711, 71] width 24 height 8
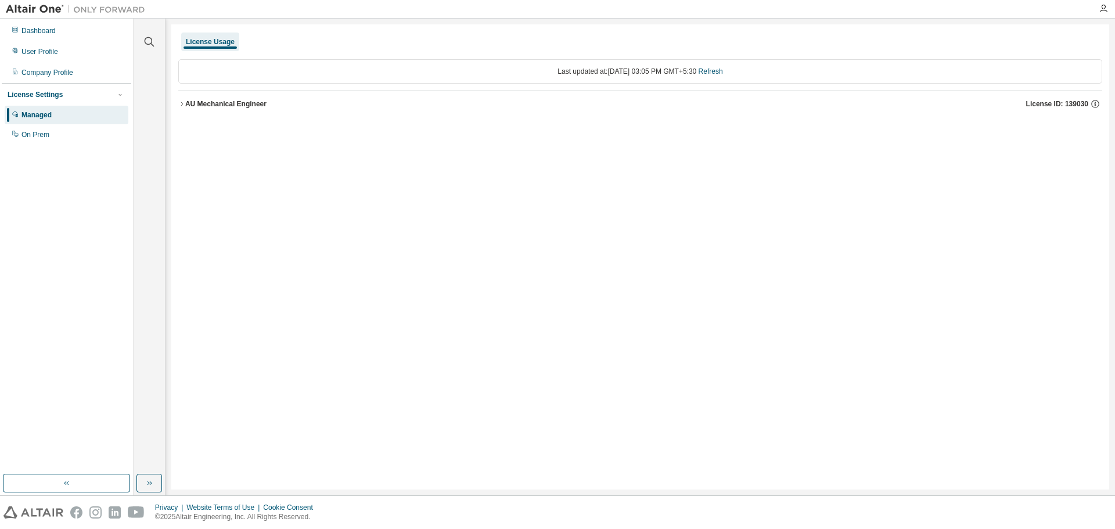
click at [238, 108] on div "AU Mechanical Engineer" at bounding box center [225, 103] width 81 height 9
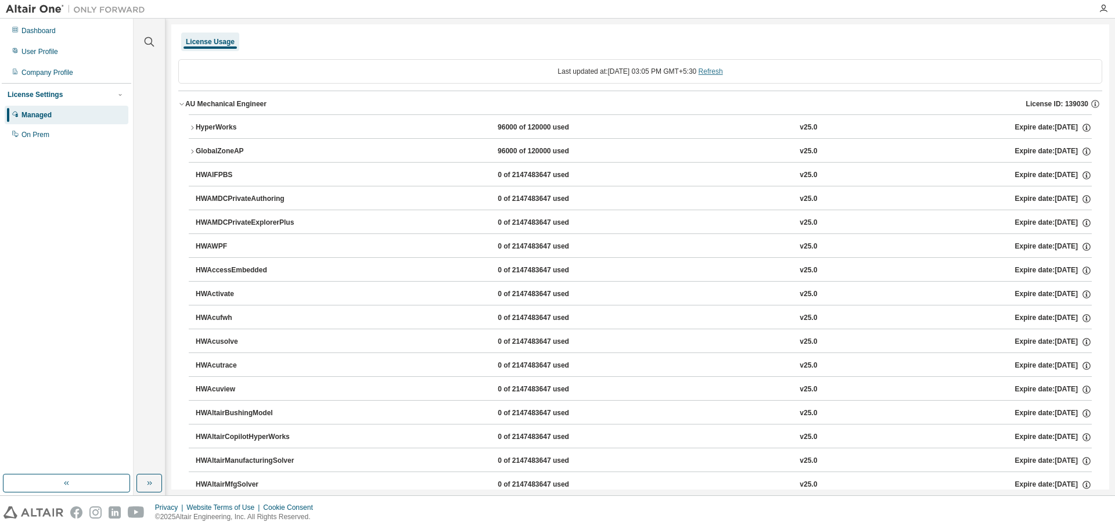
click at [723, 69] on link "Refresh" at bounding box center [711, 71] width 24 height 8
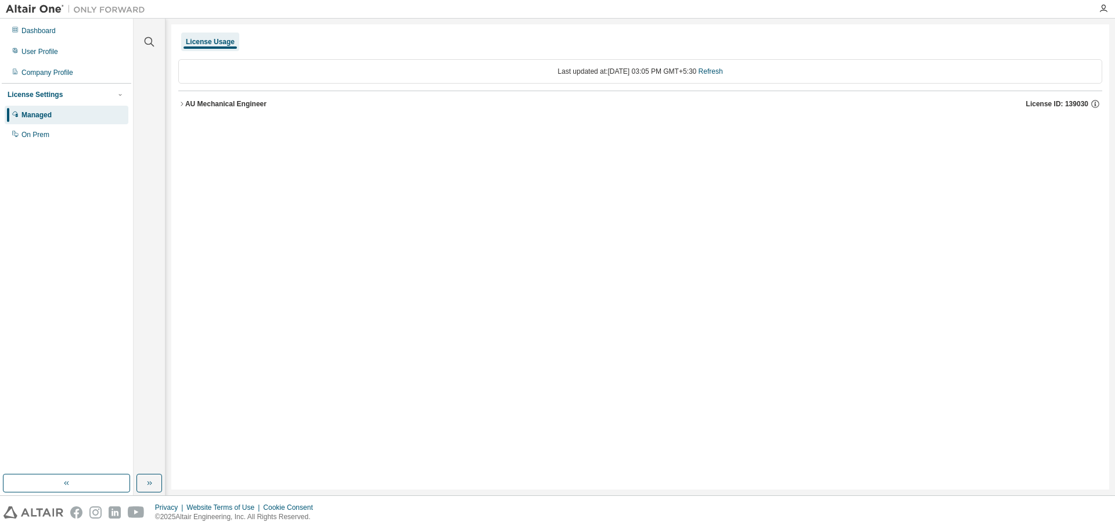
click at [231, 106] on div "AU Mechanical Engineer" at bounding box center [225, 103] width 81 height 9
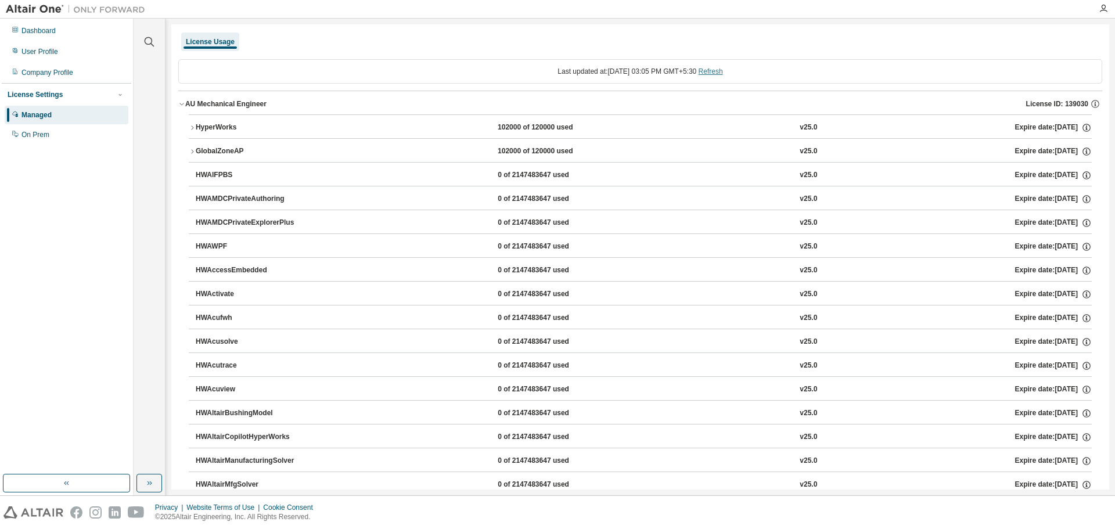
click at [723, 69] on link "Refresh" at bounding box center [711, 71] width 24 height 8
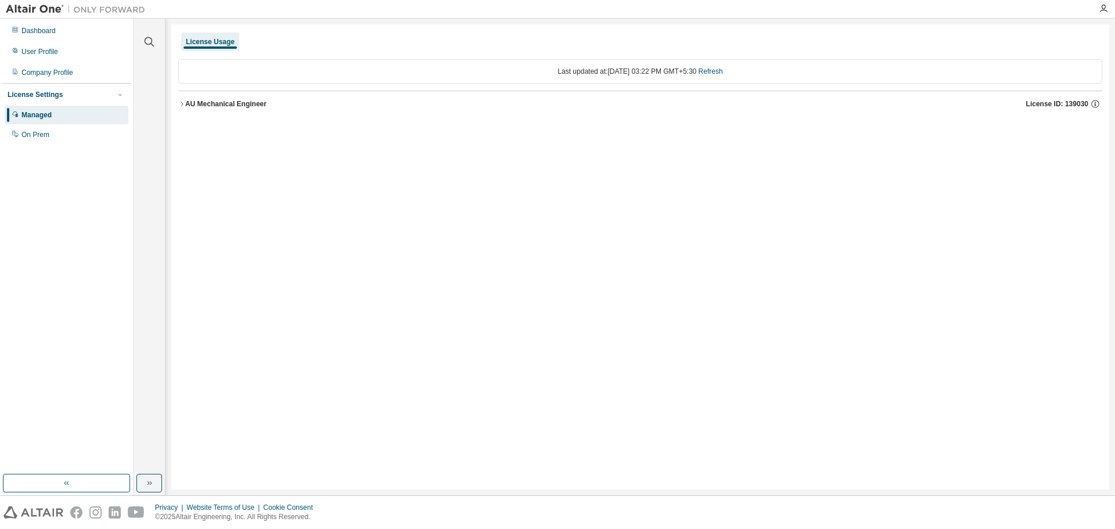
click at [212, 97] on button "AU Mechanical Engineer License ID: 139030" at bounding box center [640, 104] width 924 height 26
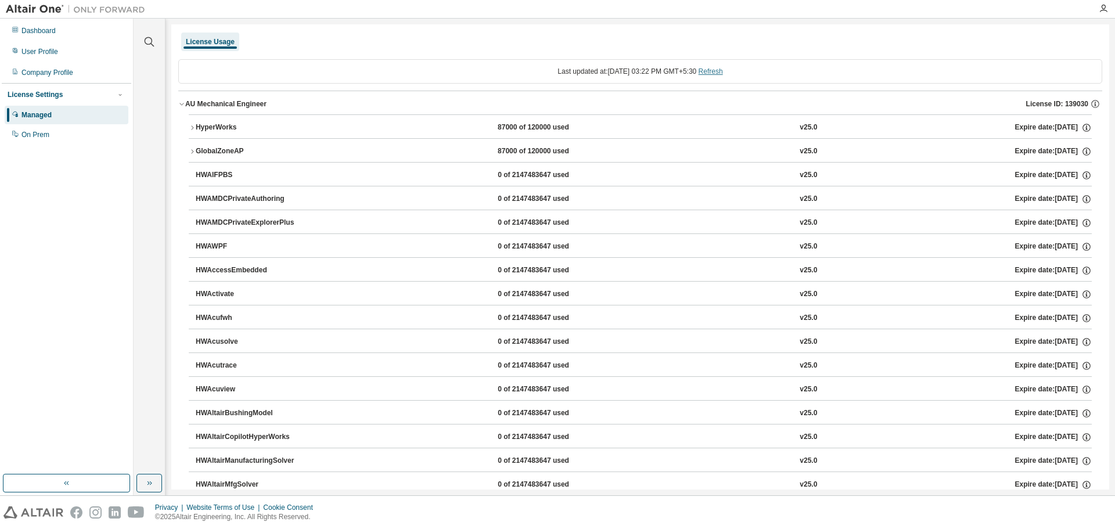
click at [723, 71] on link "Refresh" at bounding box center [711, 71] width 24 height 8
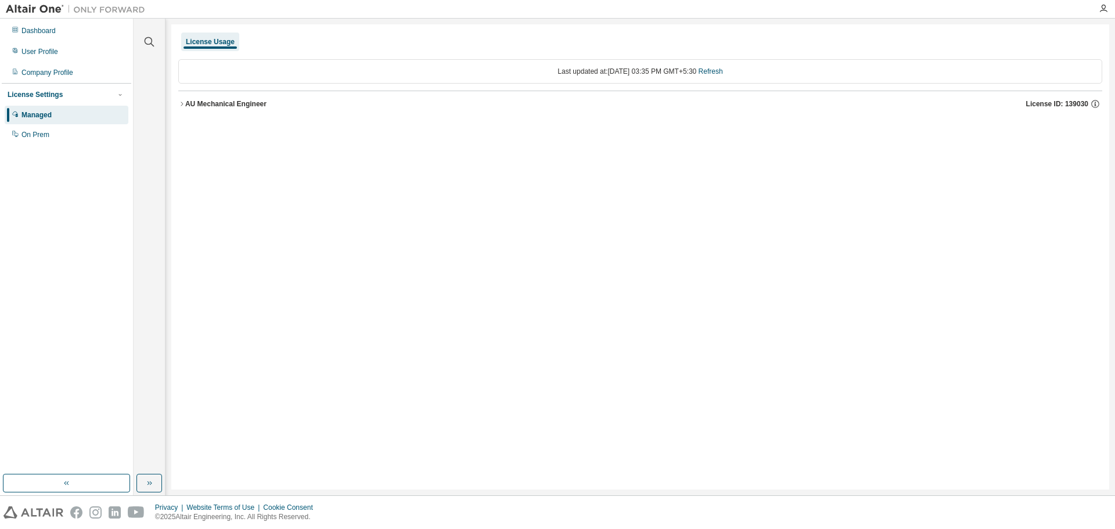
click at [221, 105] on div "AU Mechanical Engineer" at bounding box center [225, 103] width 81 height 9
